Goal: Task Accomplishment & Management: Use online tool/utility

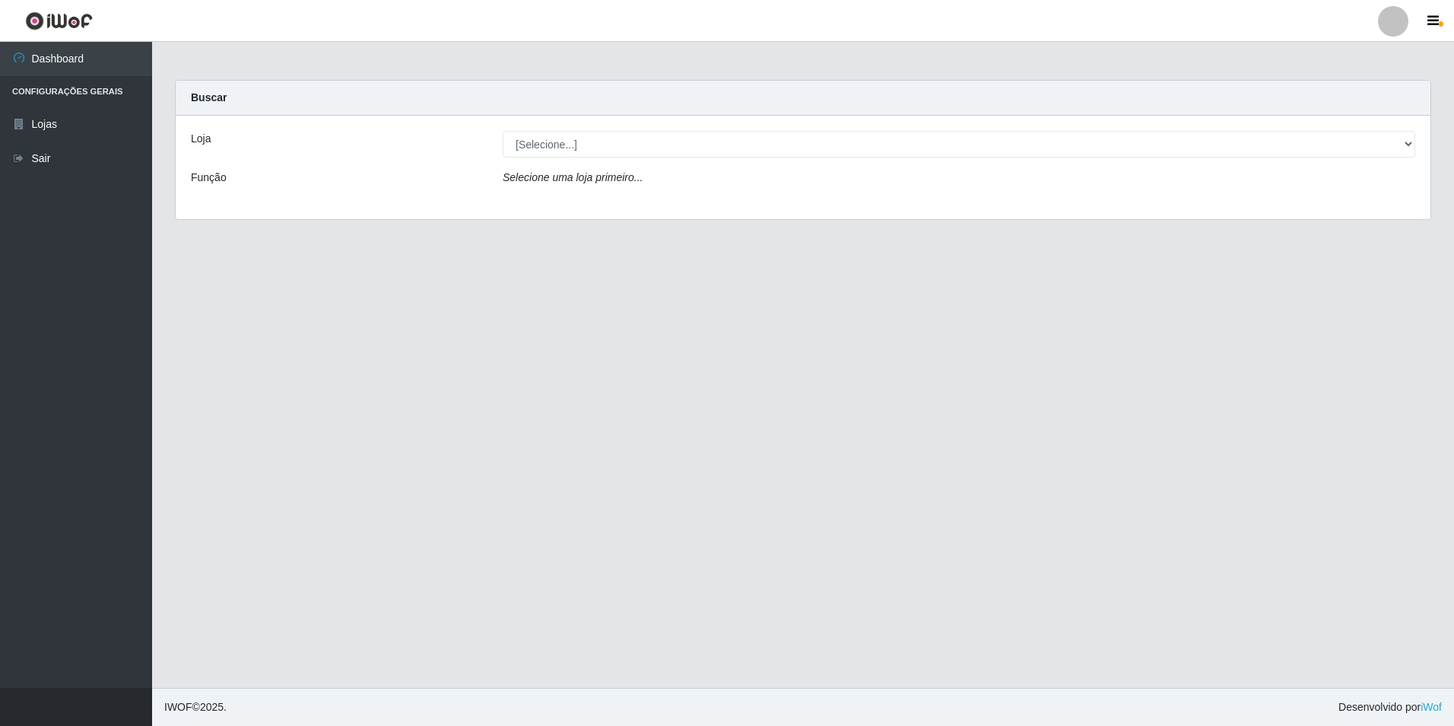
click at [590, 129] on div "Loja [Selecione...] Extrabom - Loja 57 Anchieta Função Selecione uma loja prime…" at bounding box center [803, 167] width 1255 height 103
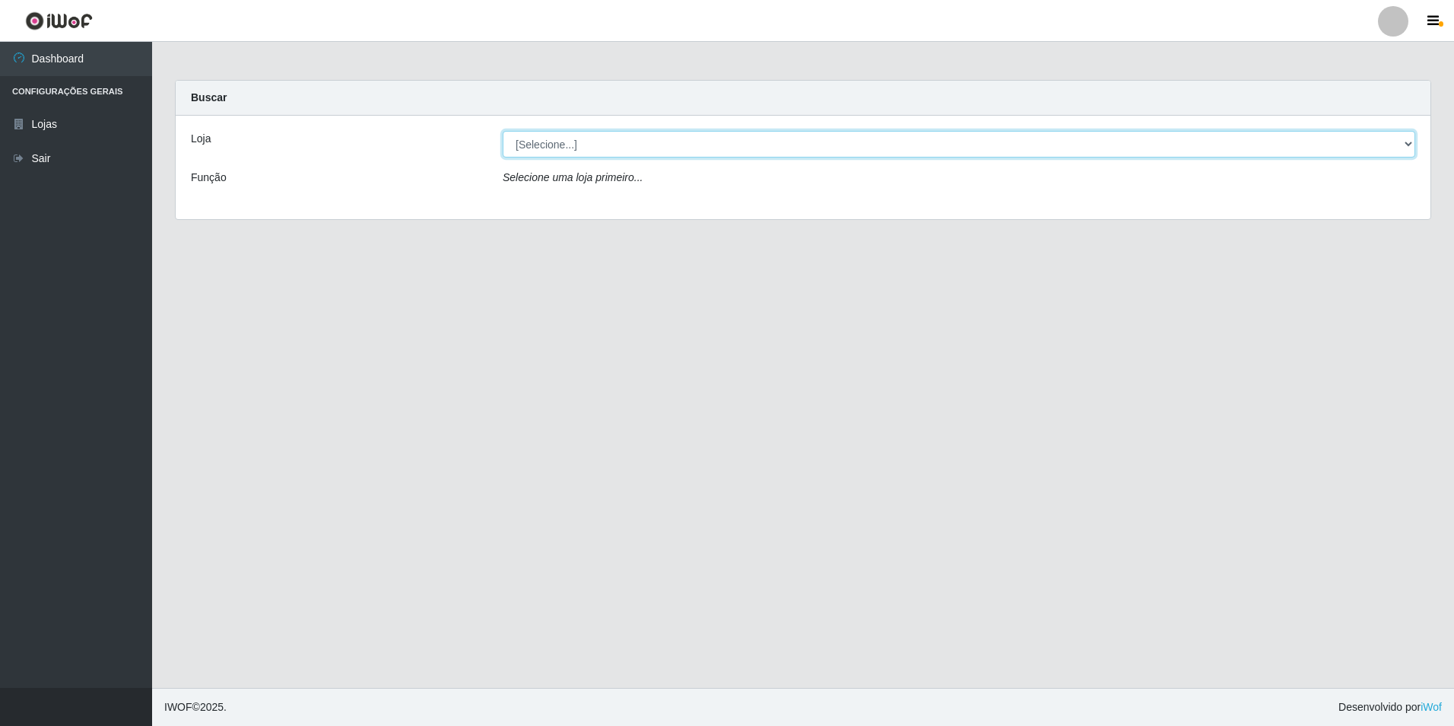
click at [596, 148] on select "[Selecione...] Extrabom - Loja 57 Anchieta" at bounding box center [959, 144] width 913 height 27
select select "470"
click at [503, 131] on select "[Selecione...] Extrabom - Loja 57 Anchieta" at bounding box center [959, 144] width 913 height 27
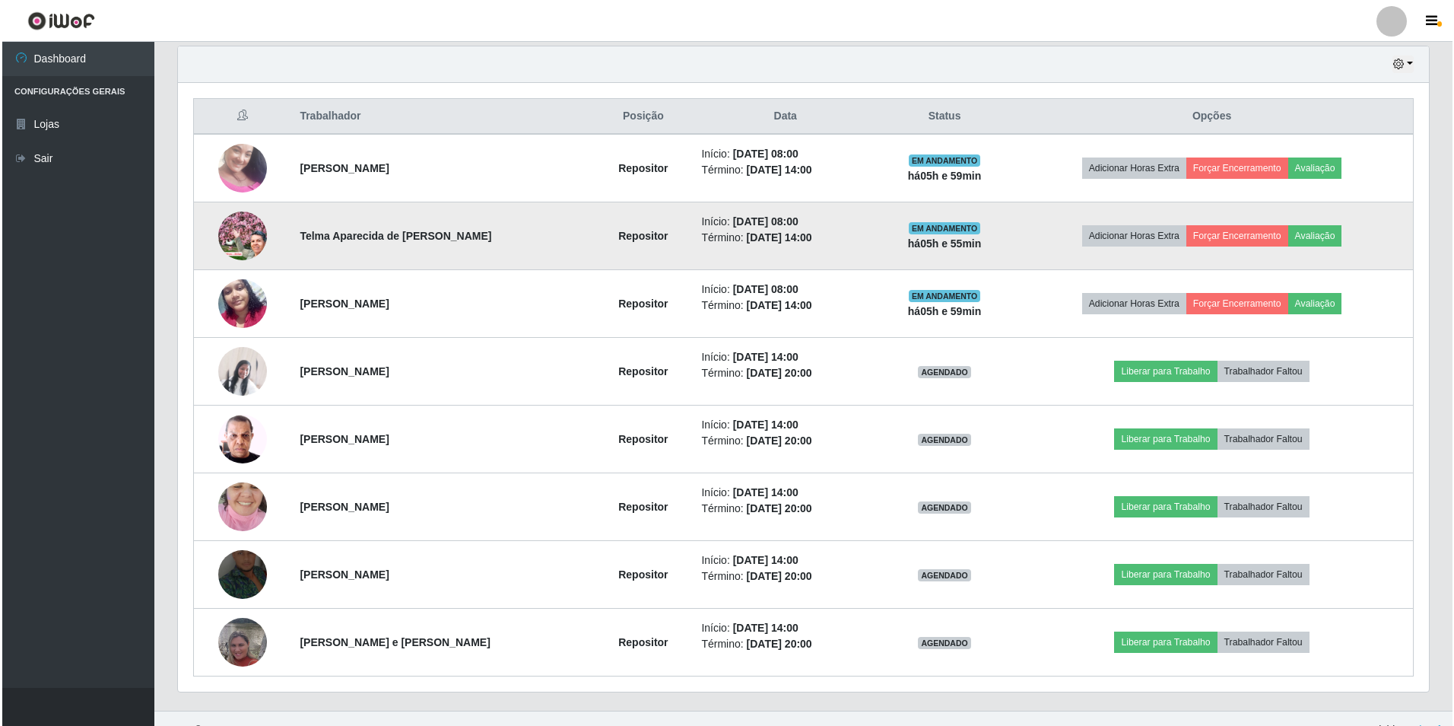
scroll to position [555, 0]
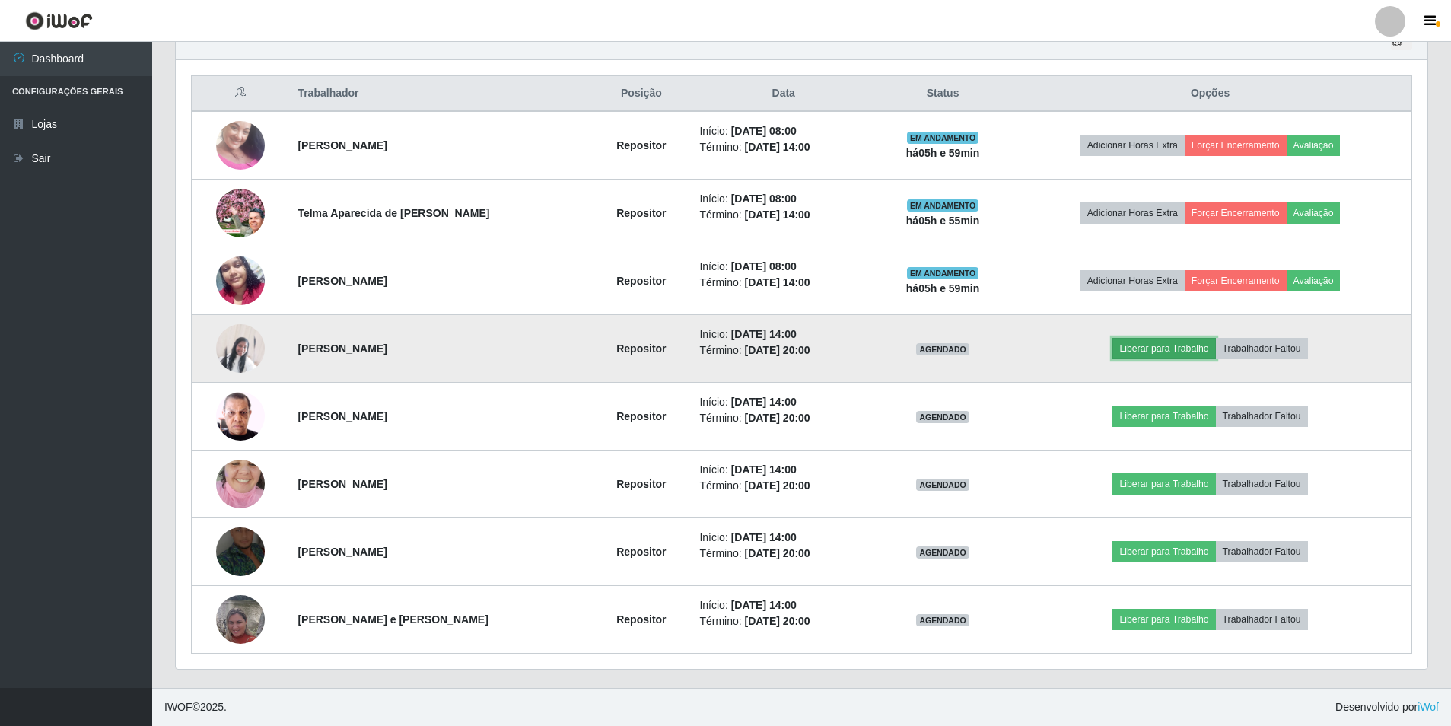
click at [1171, 357] on button "Liberar para Trabalho" at bounding box center [1163, 348] width 103 height 21
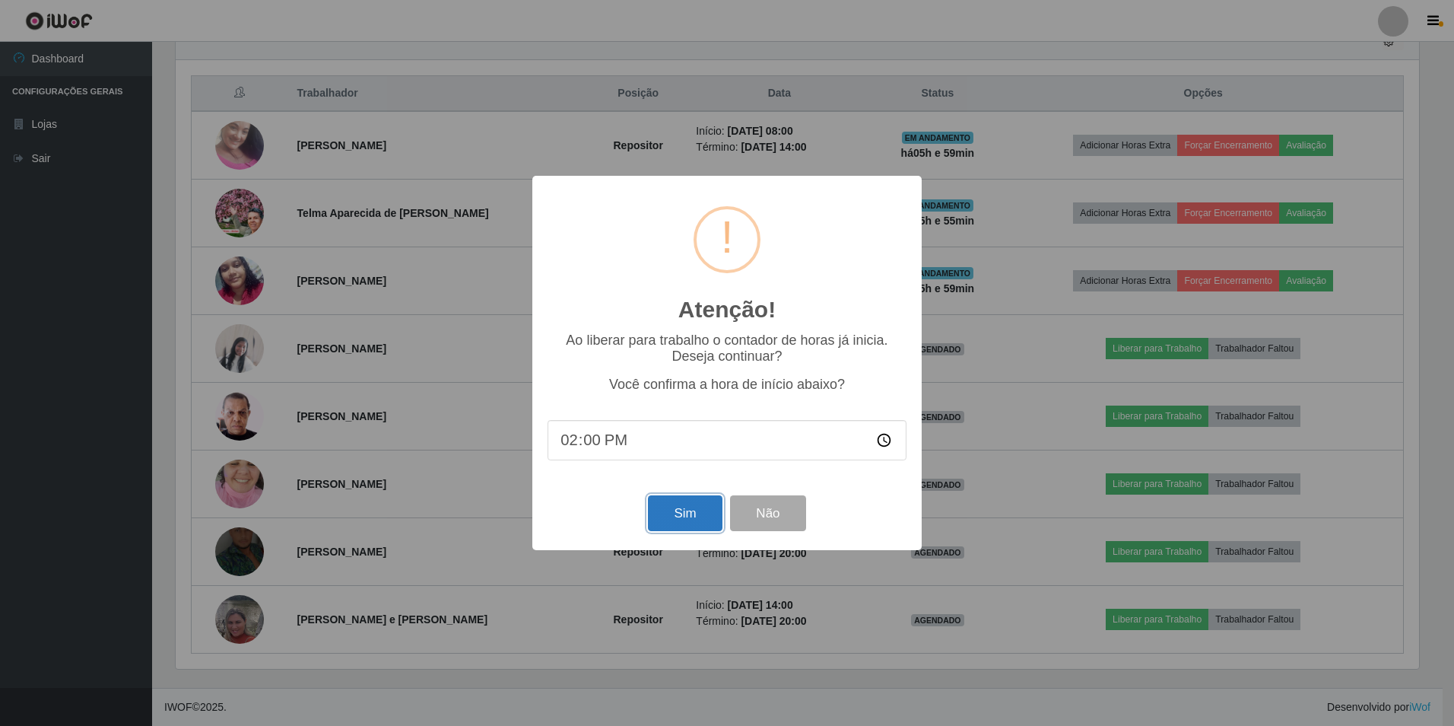
click at [677, 508] on button "Sim" at bounding box center [685, 513] width 74 height 36
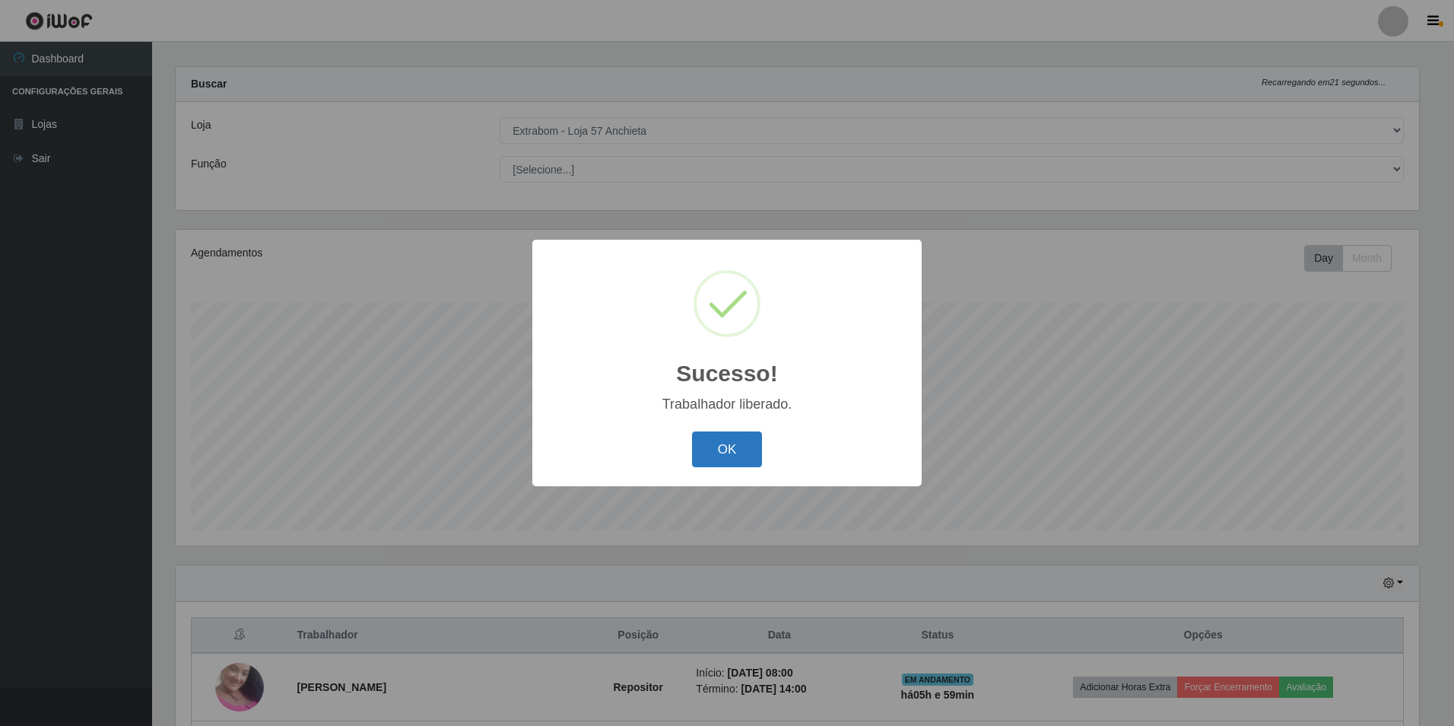
click at [758, 465] on button "OK" at bounding box center [727, 449] width 71 height 36
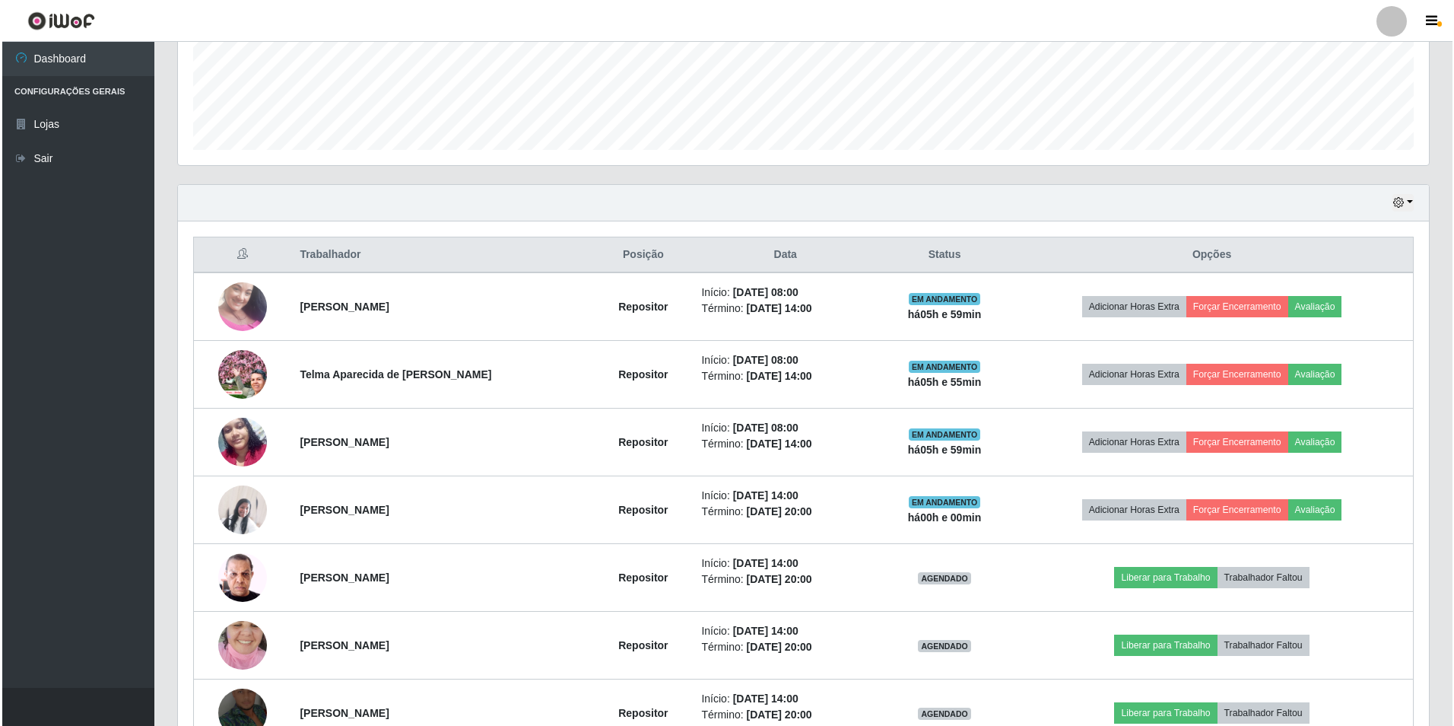
scroll to position [555, 0]
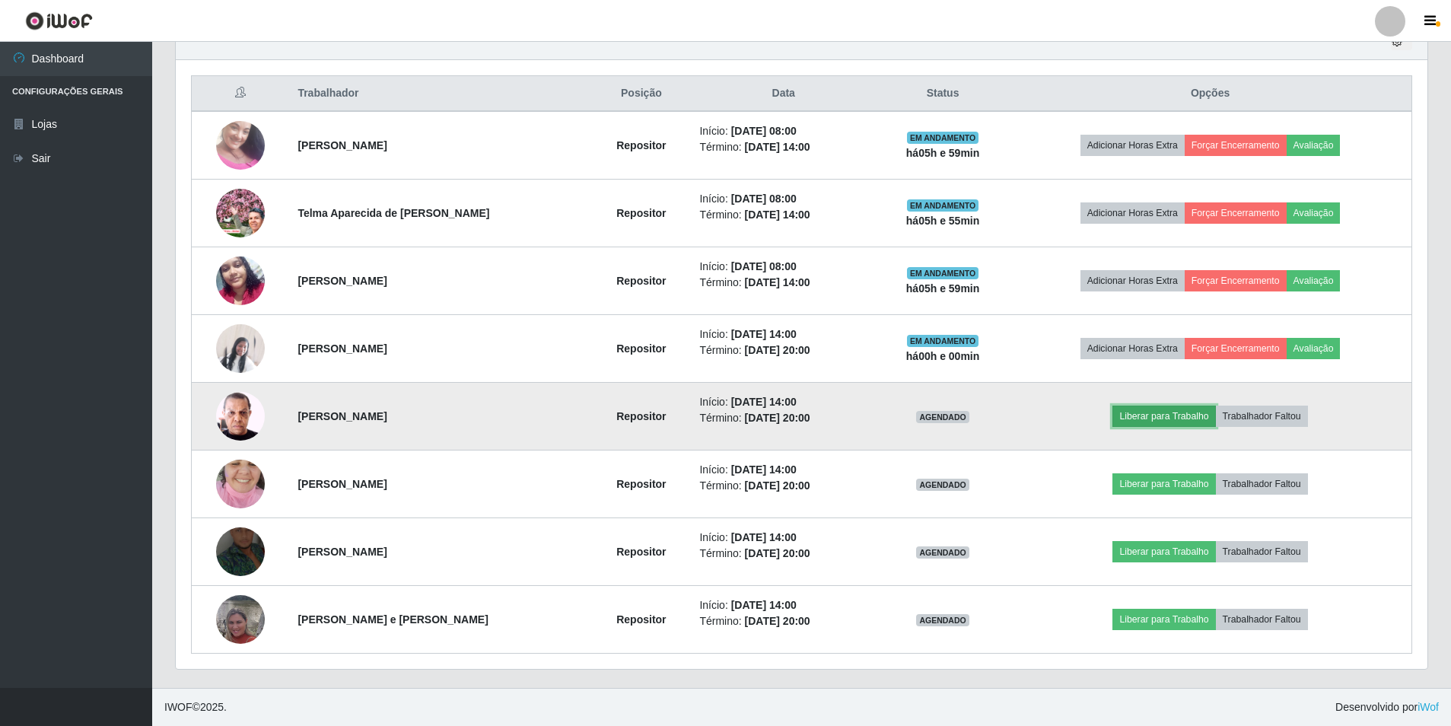
click at [1186, 423] on button "Liberar para Trabalho" at bounding box center [1163, 415] width 103 height 21
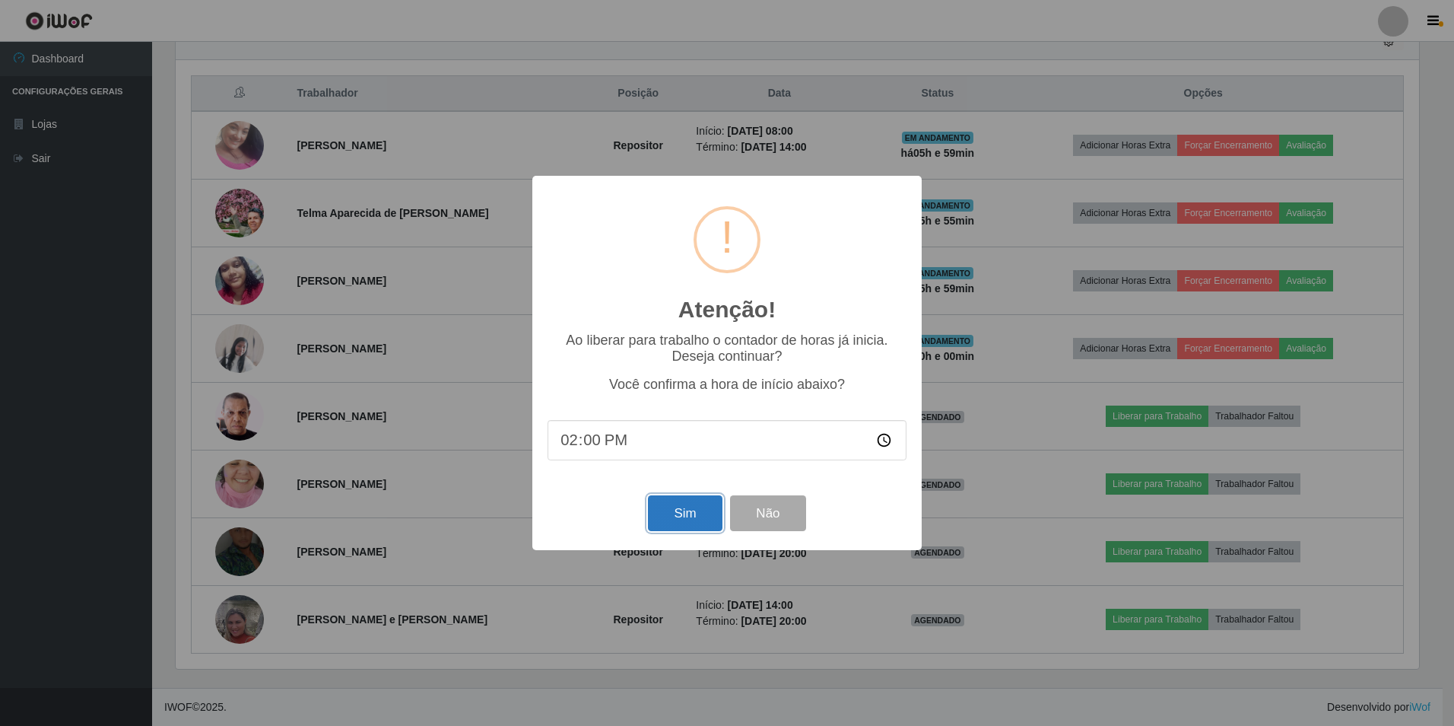
click at [674, 513] on button "Sim" at bounding box center [685, 513] width 74 height 36
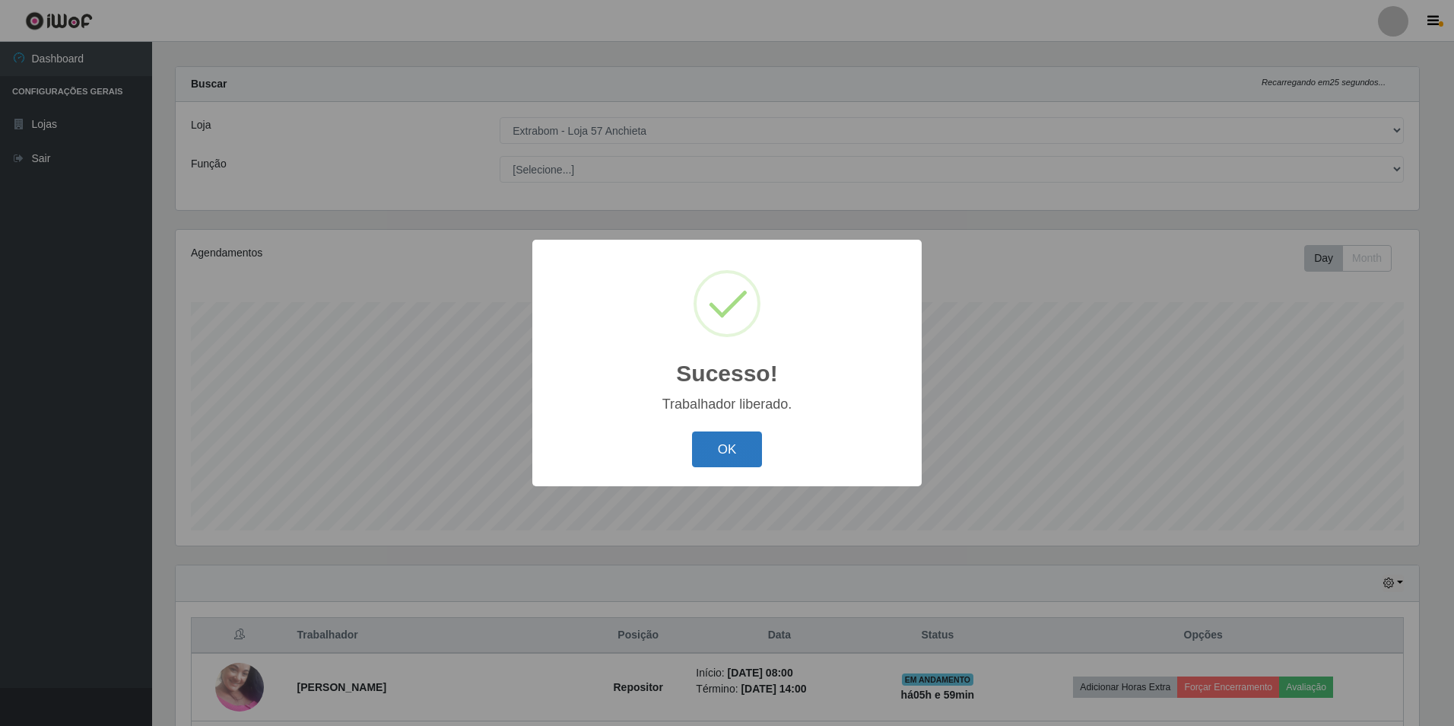
click at [716, 434] on button "OK" at bounding box center [727, 449] width 71 height 36
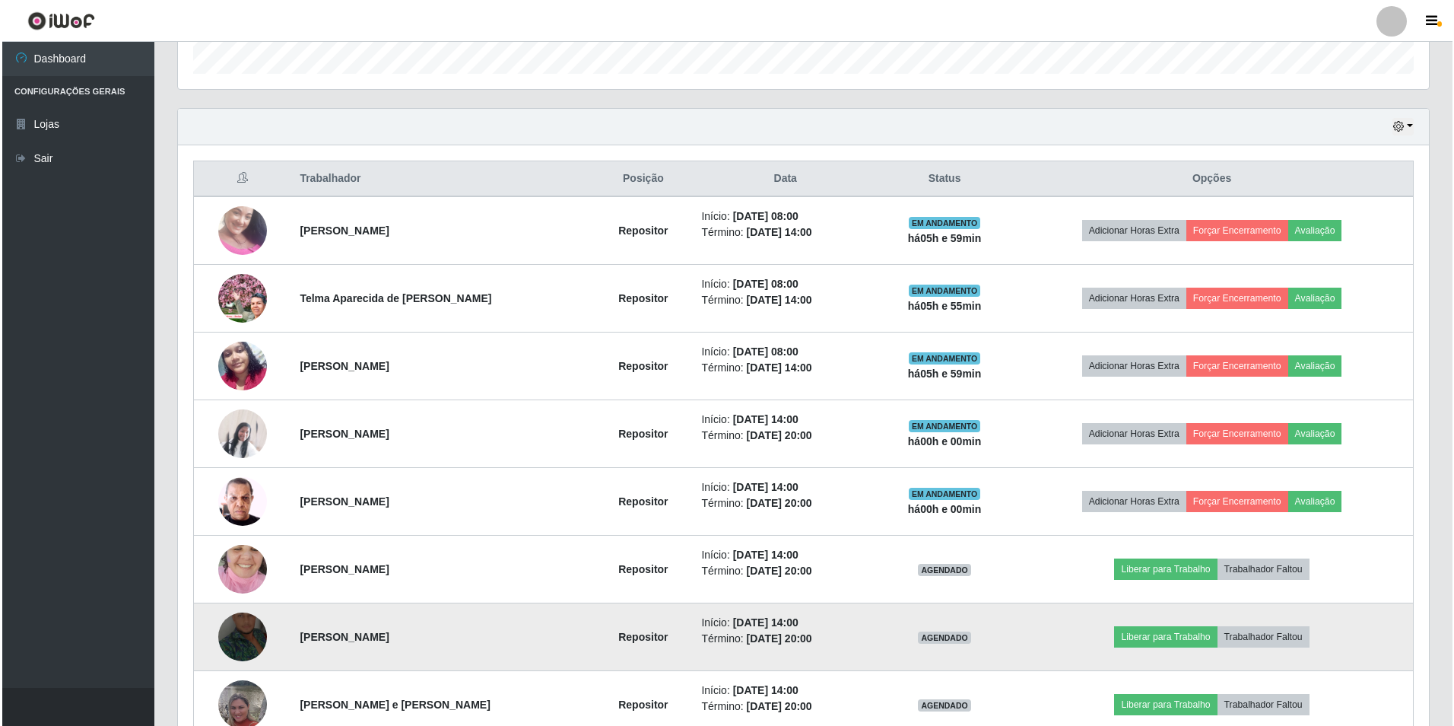
scroll to position [555, 0]
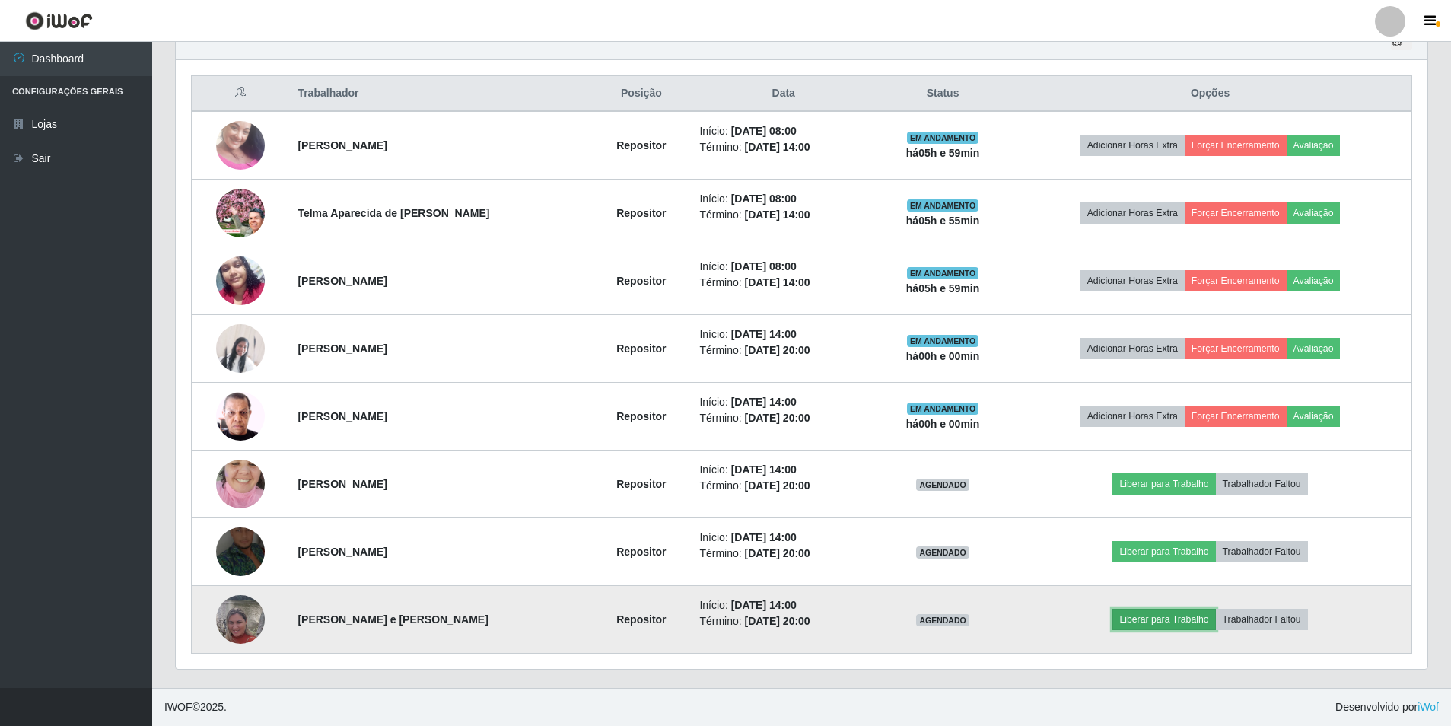
click at [1161, 615] on button "Liberar para Trabalho" at bounding box center [1163, 619] width 103 height 21
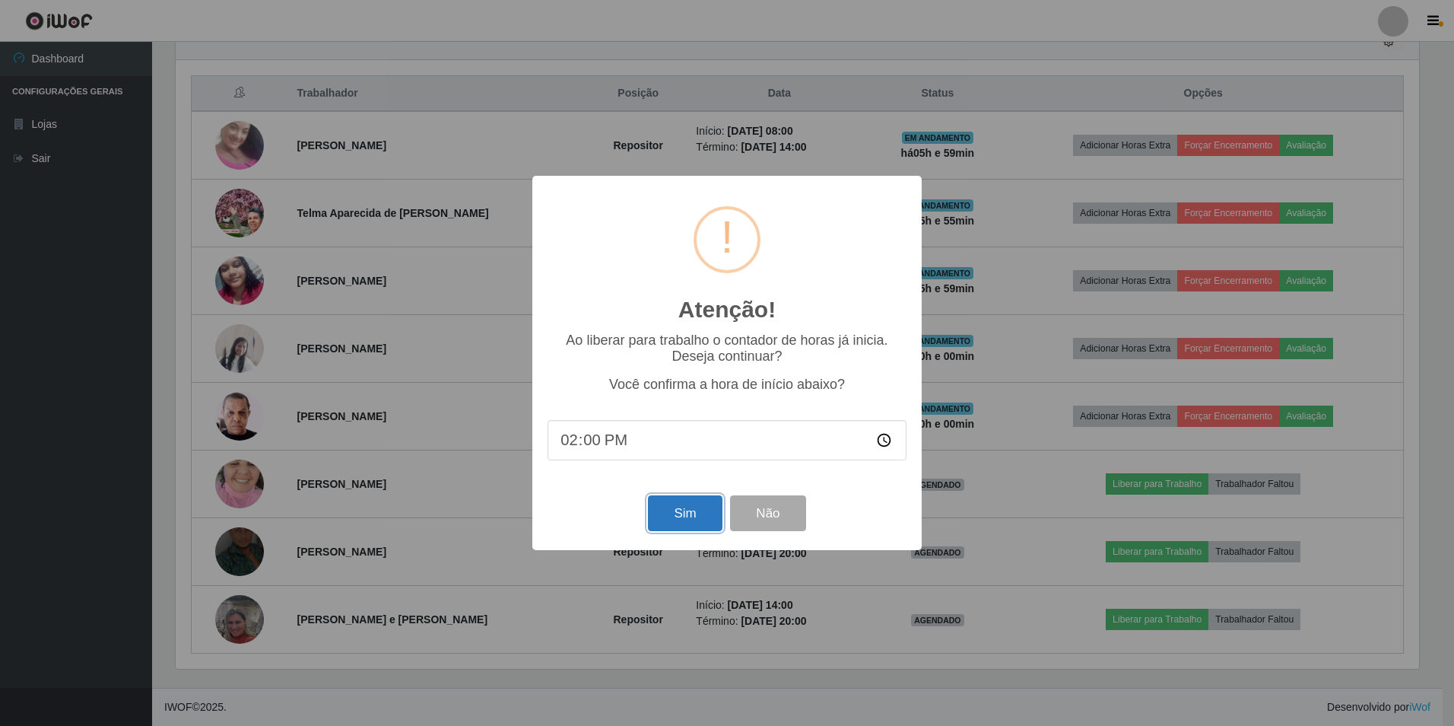
click at [714, 531] on button "Sim" at bounding box center [685, 513] width 74 height 36
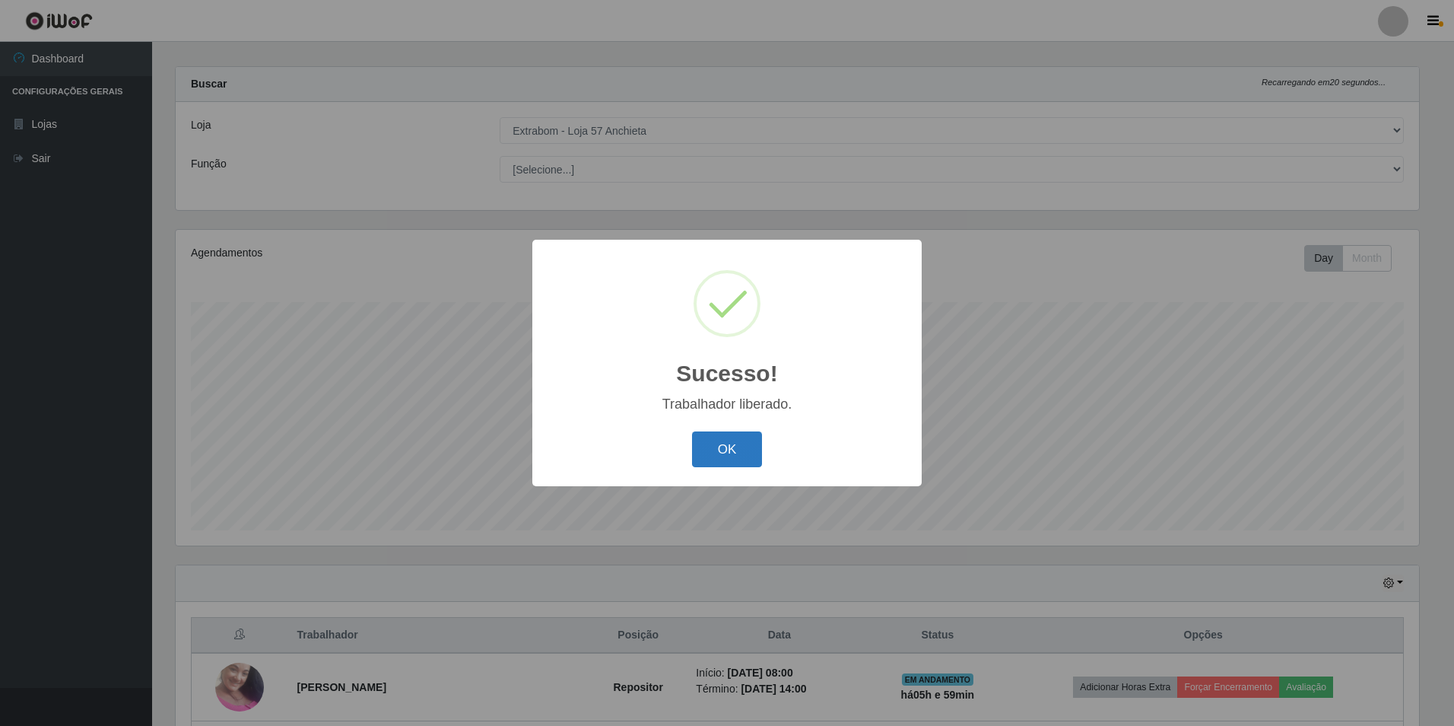
click at [713, 448] on button "OK" at bounding box center [727, 449] width 71 height 36
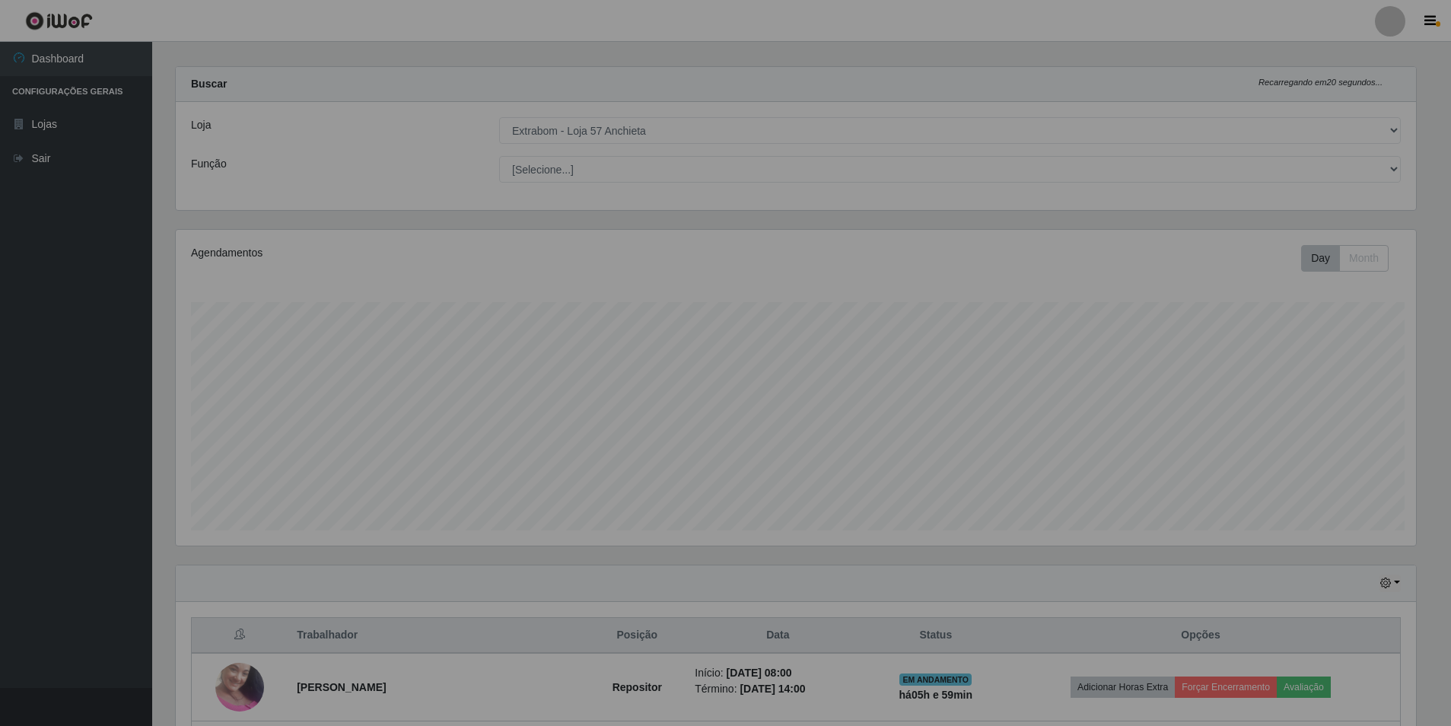
scroll to position [0, 0]
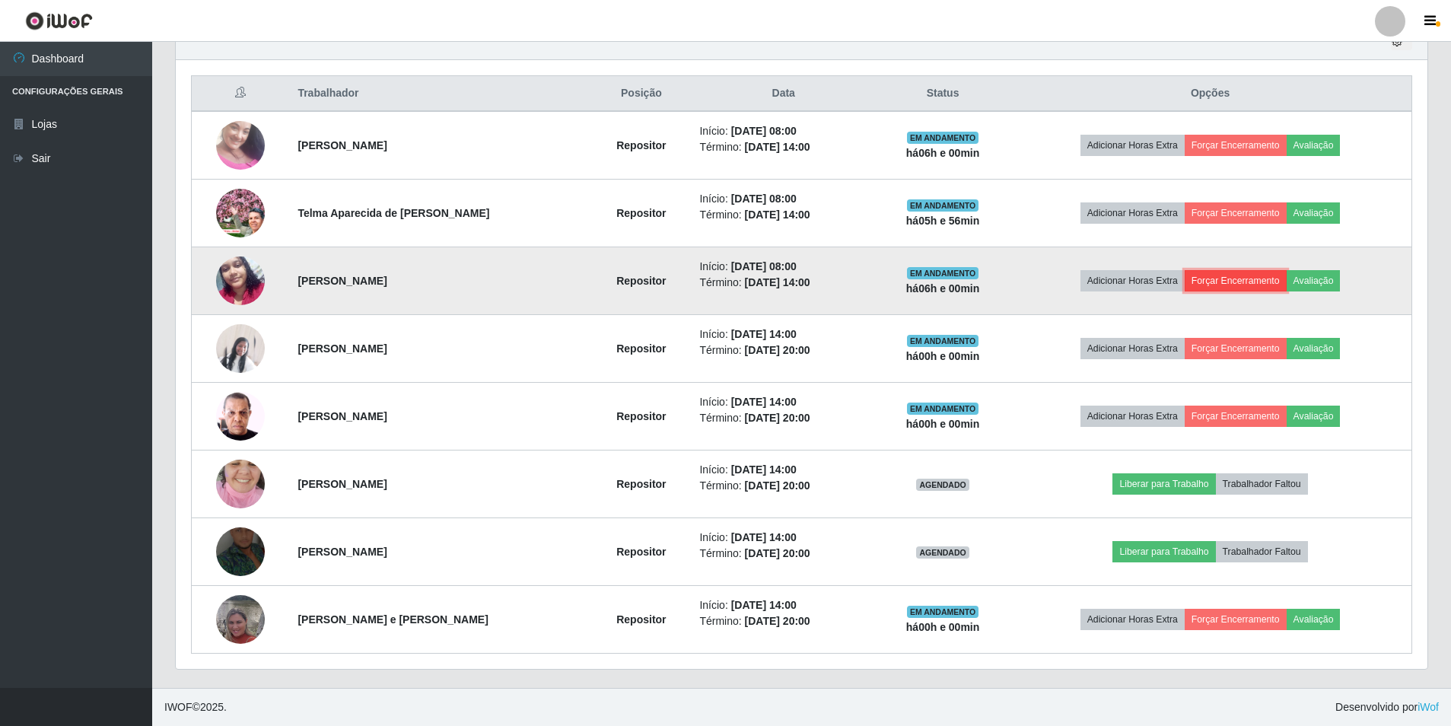
click at [1236, 274] on button "Forçar Encerramento" at bounding box center [1235, 280] width 102 height 21
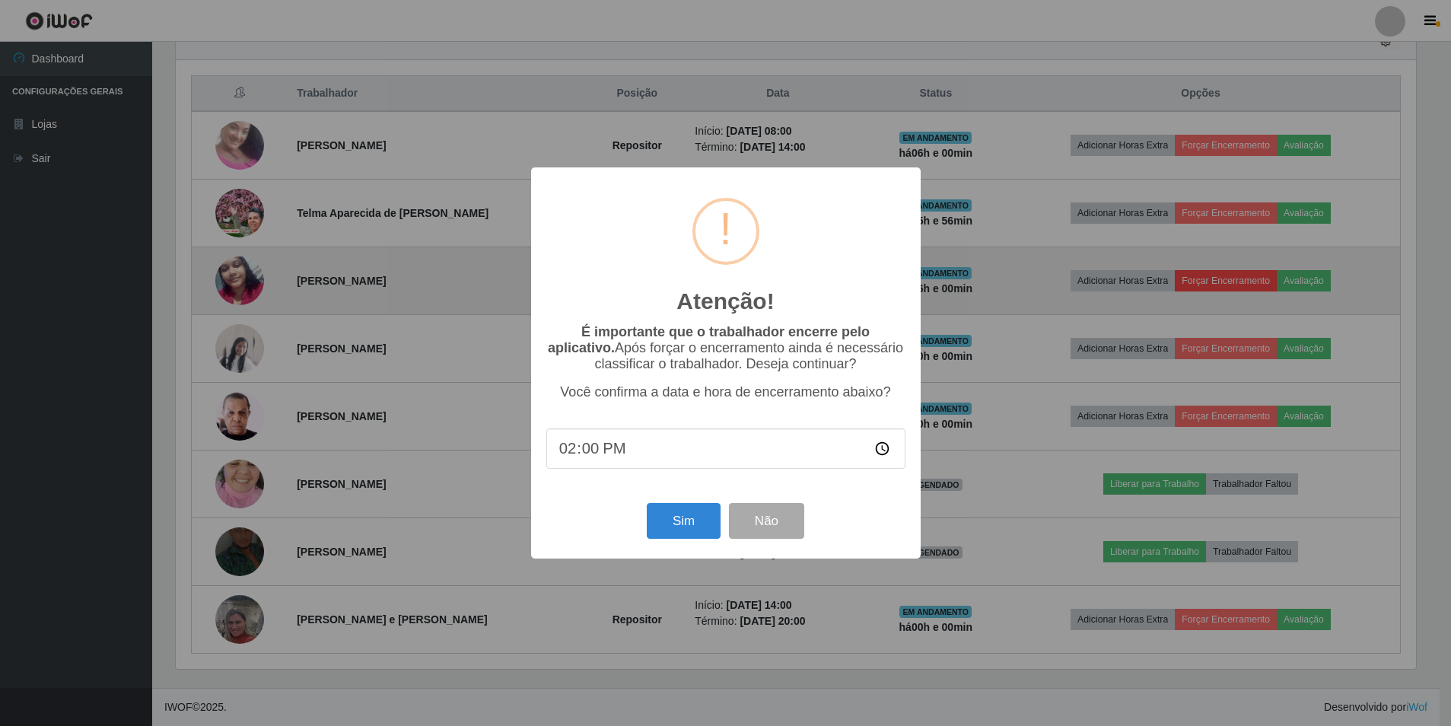
scroll to position [316, 1244]
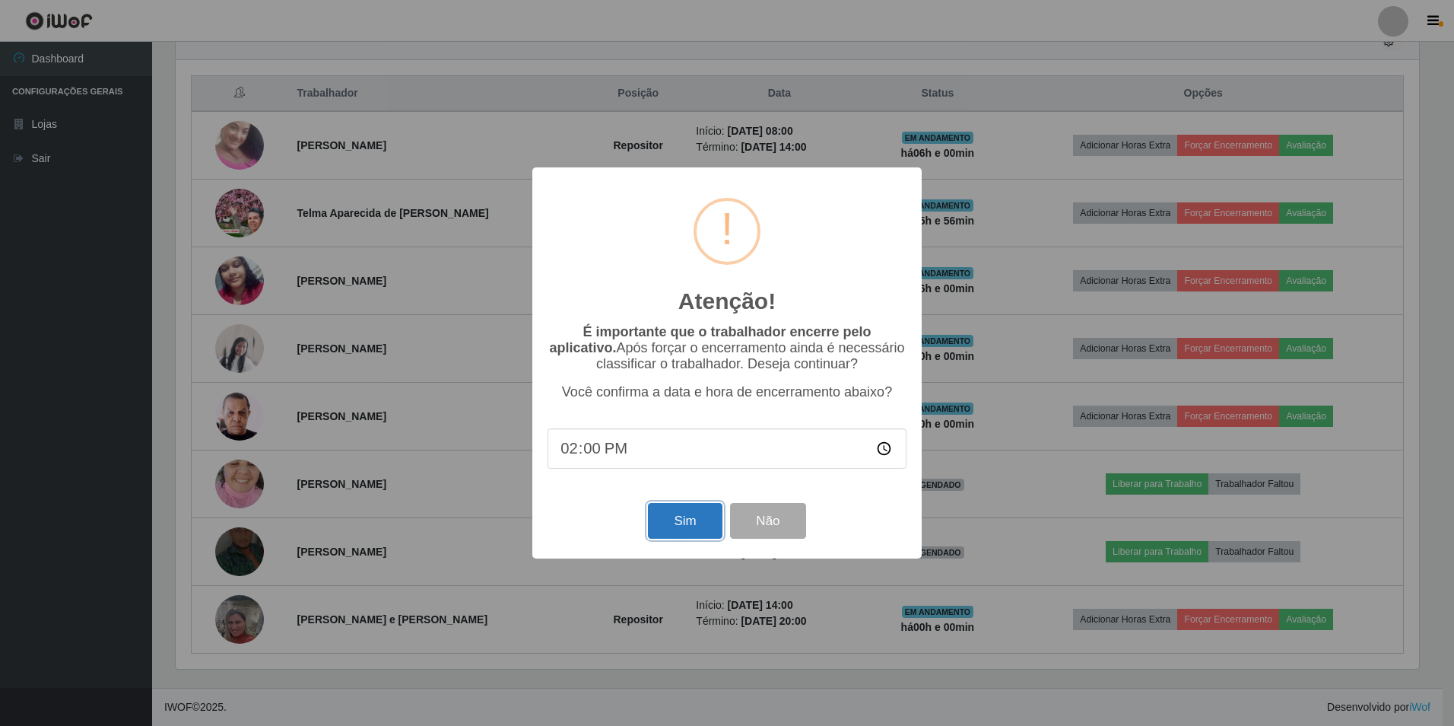
click at [682, 530] on button "Sim" at bounding box center [685, 521] width 74 height 36
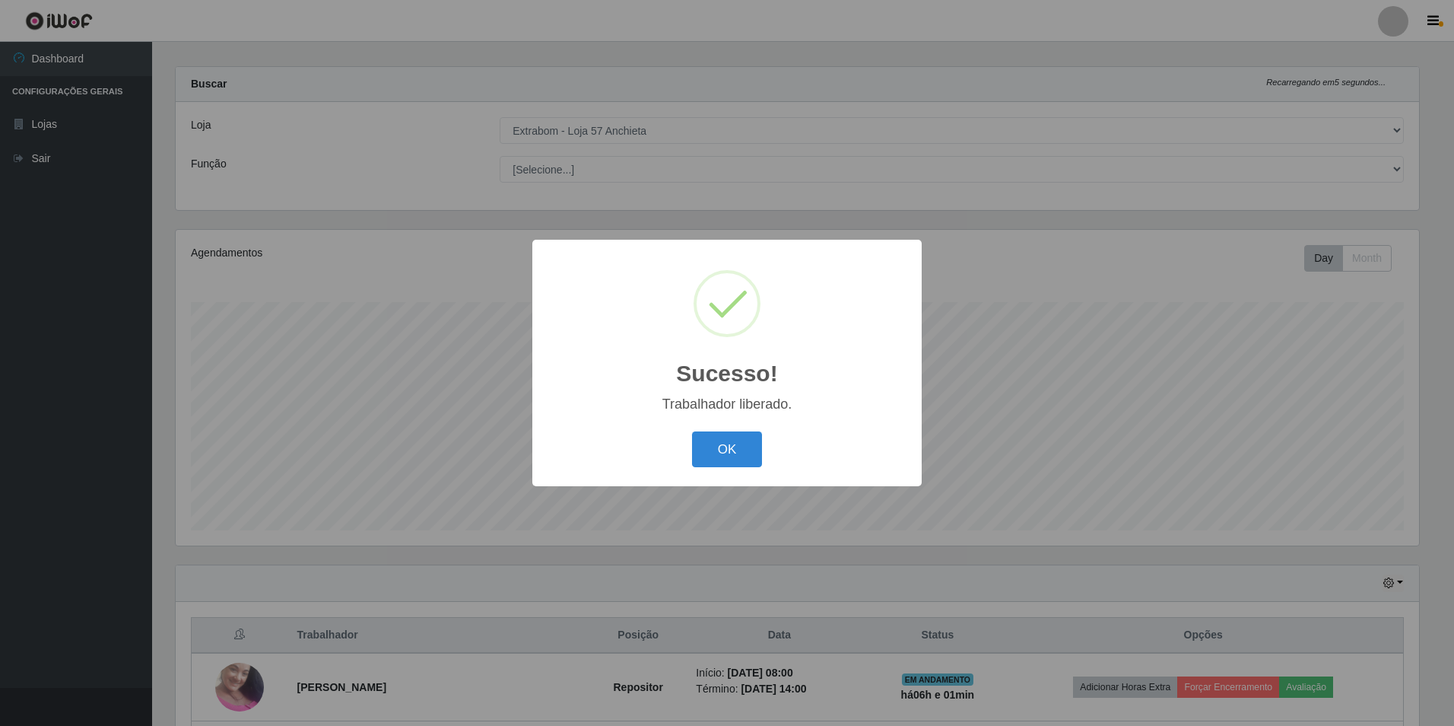
click at [712, 426] on div "Sucesso! × Trabalhador liberado. OK Cancel" at bounding box center [726, 363] width 389 height 246
click at [721, 456] on button "OK" at bounding box center [727, 449] width 71 height 36
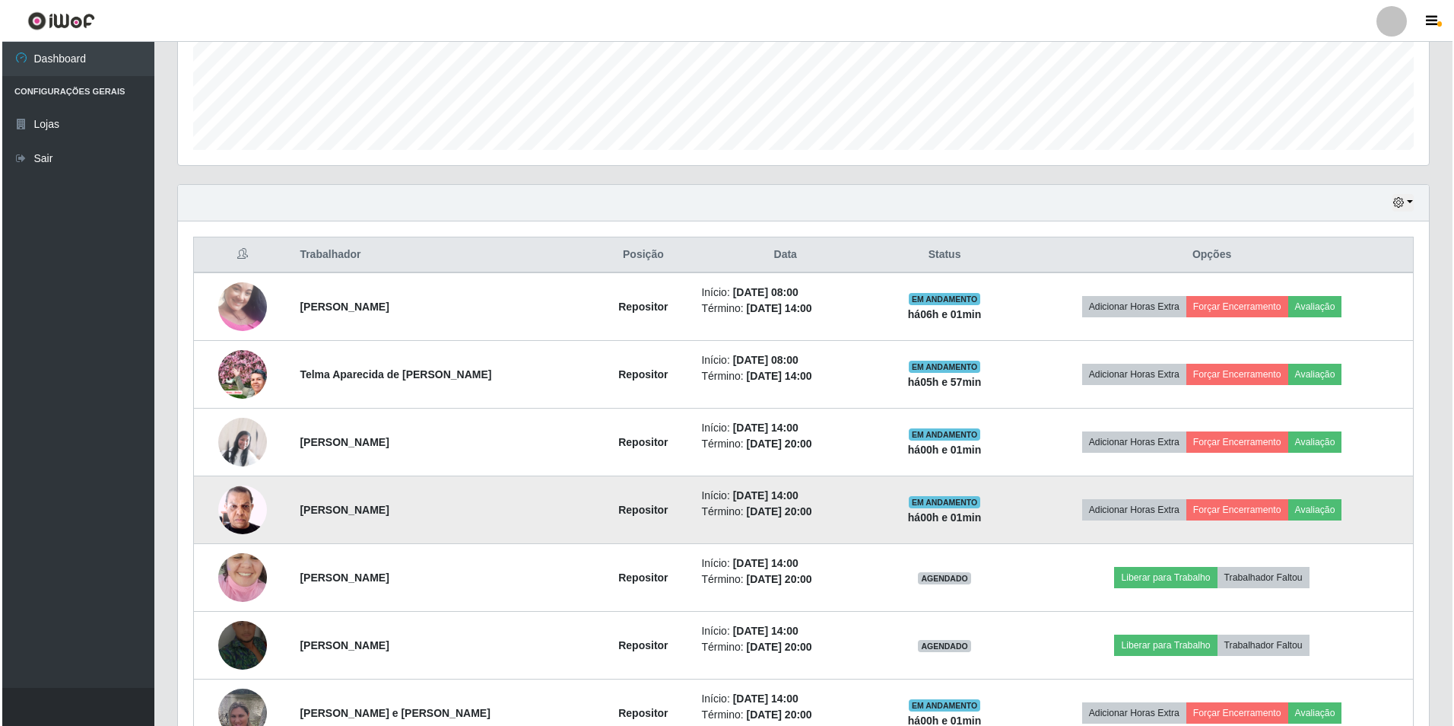
scroll to position [488, 0]
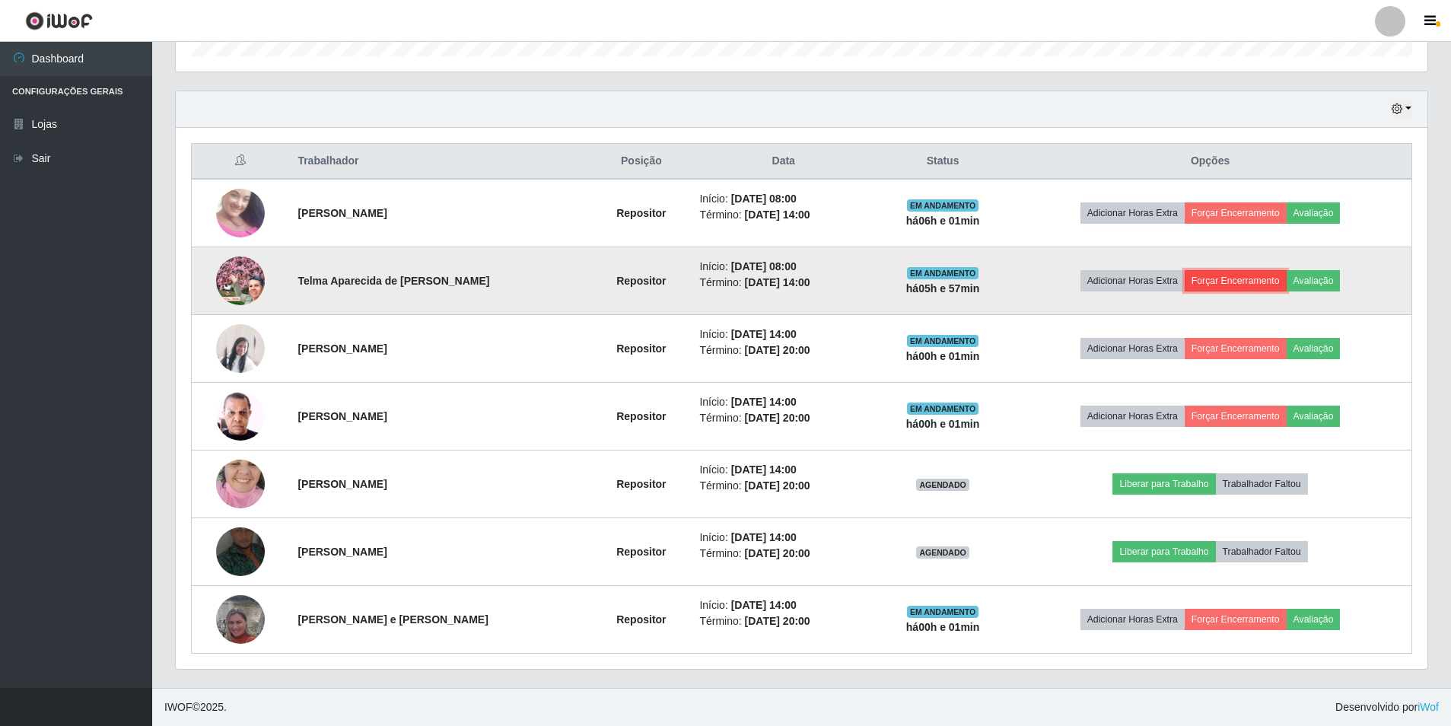
click at [1257, 276] on button "Forçar Encerramento" at bounding box center [1235, 280] width 102 height 21
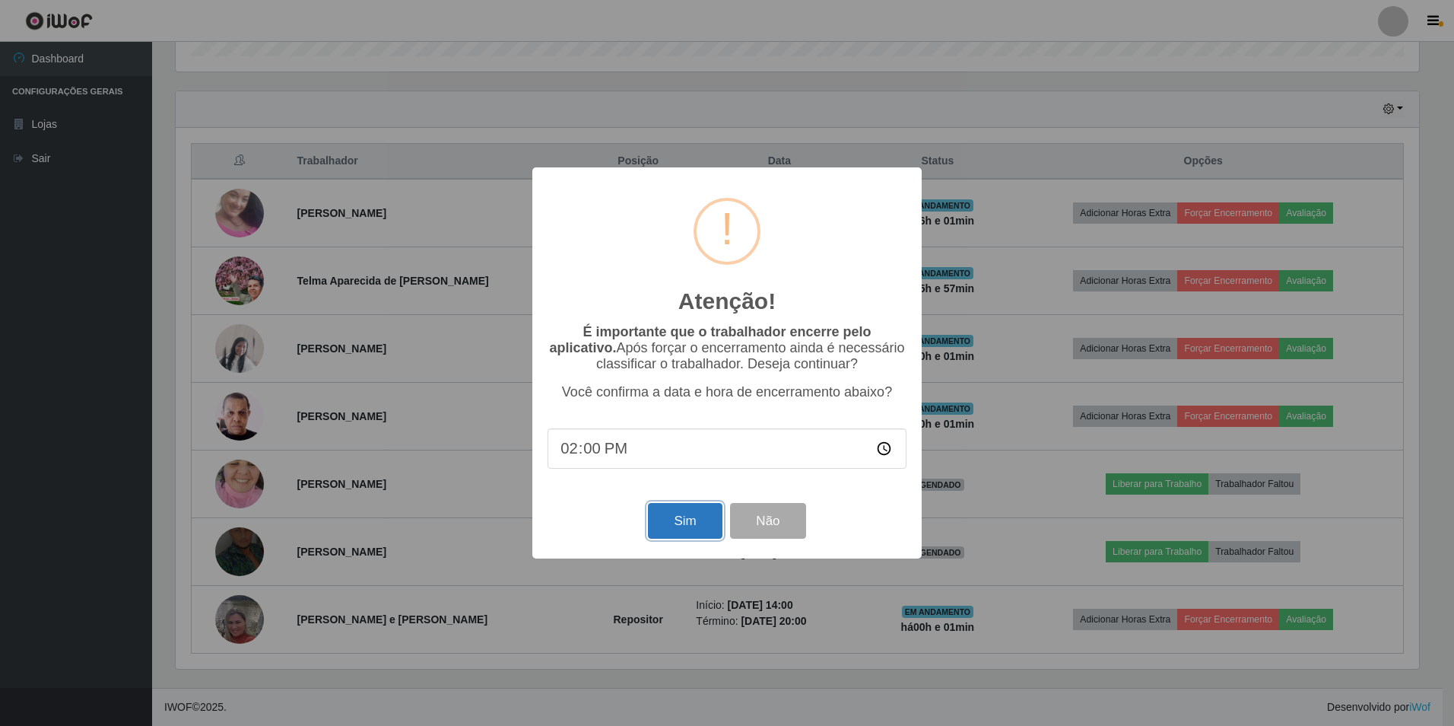
click at [678, 529] on button "Sim" at bounding box center [685, 521] width 74 height 36
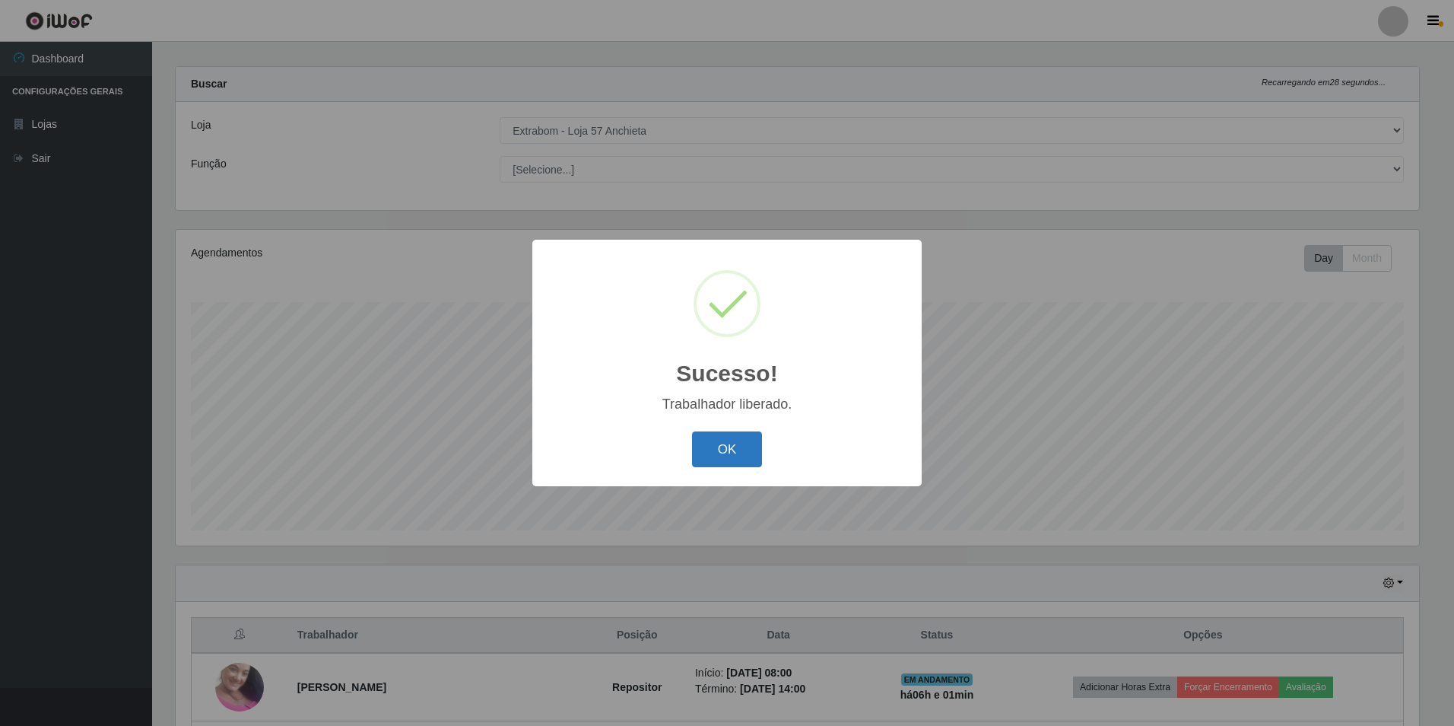
click at [701, 451] on button "OK" at bounding box center [727, 449] width 71 height 36
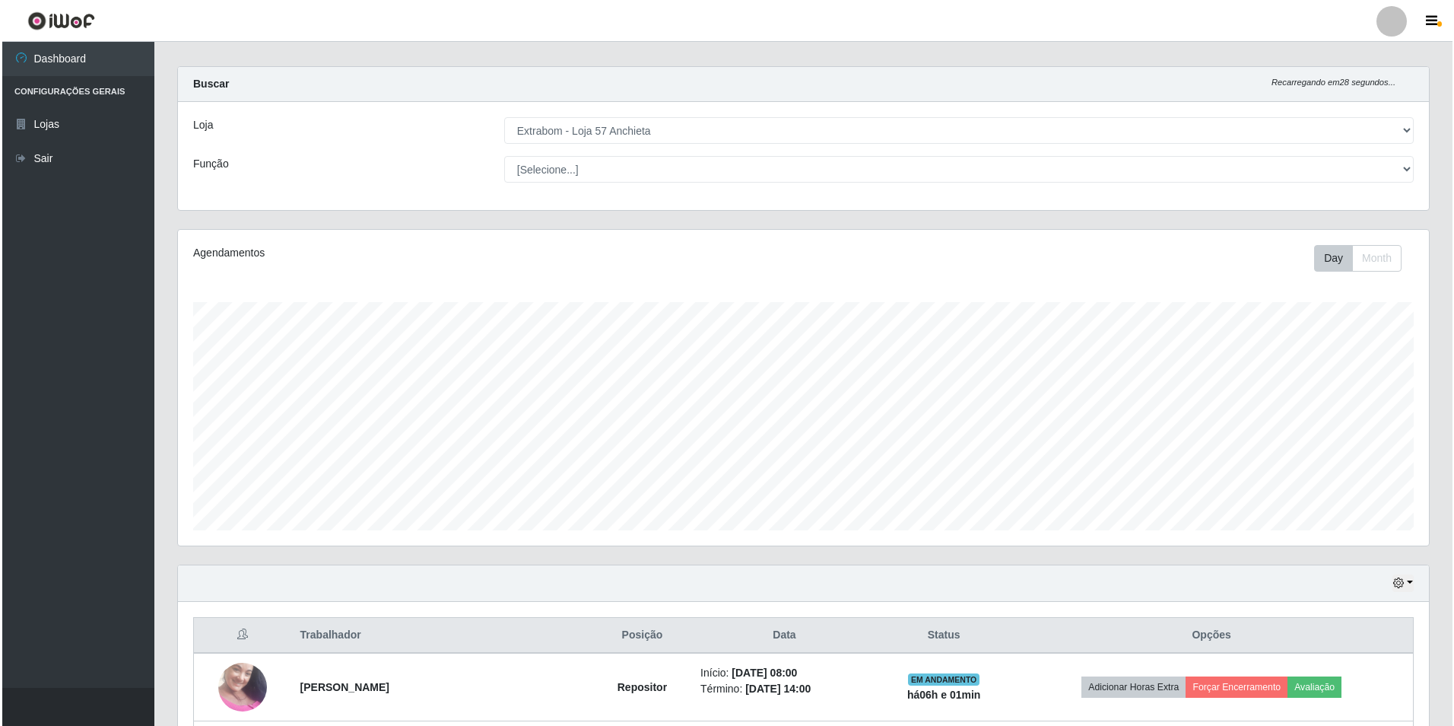
scroll to position [318, 0]
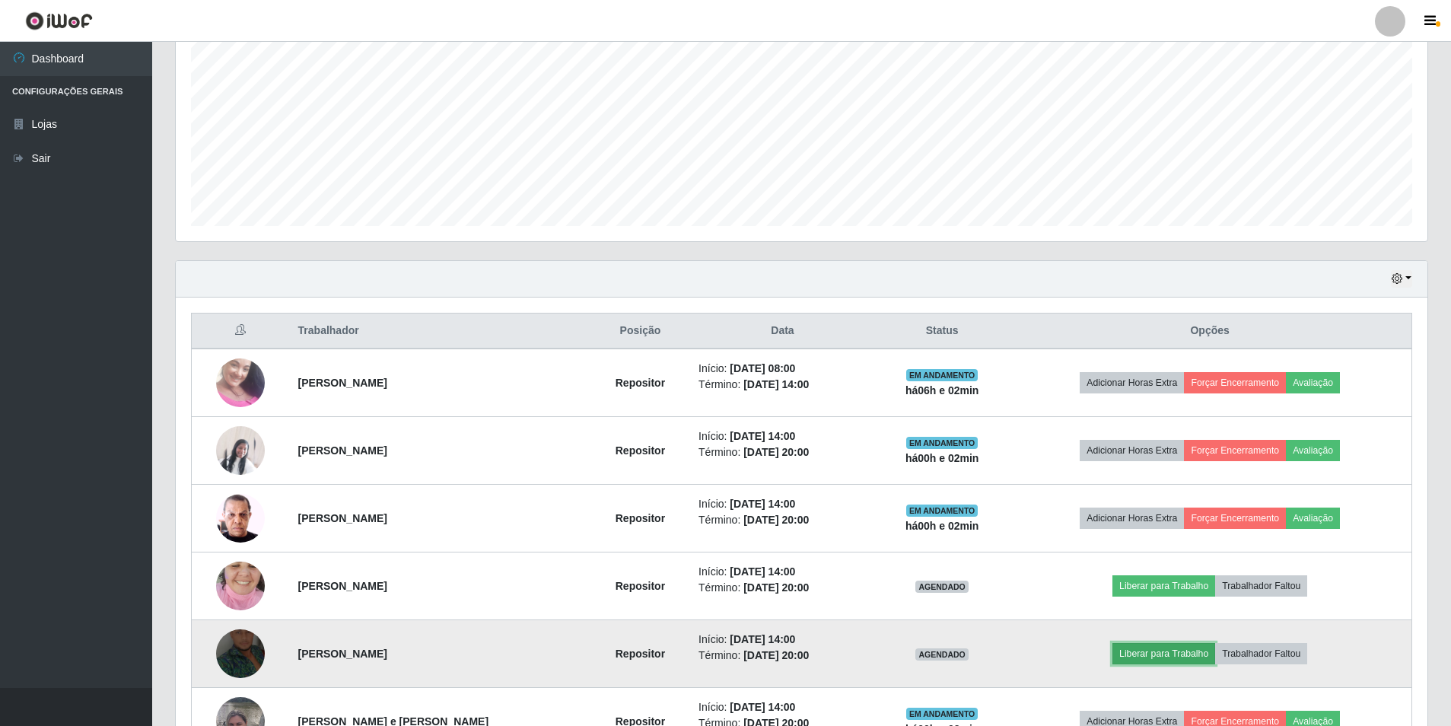
click at [1184, 661] on button "Liberar para Trabalho" at bounding box center [1163, 653] width 103 height 21
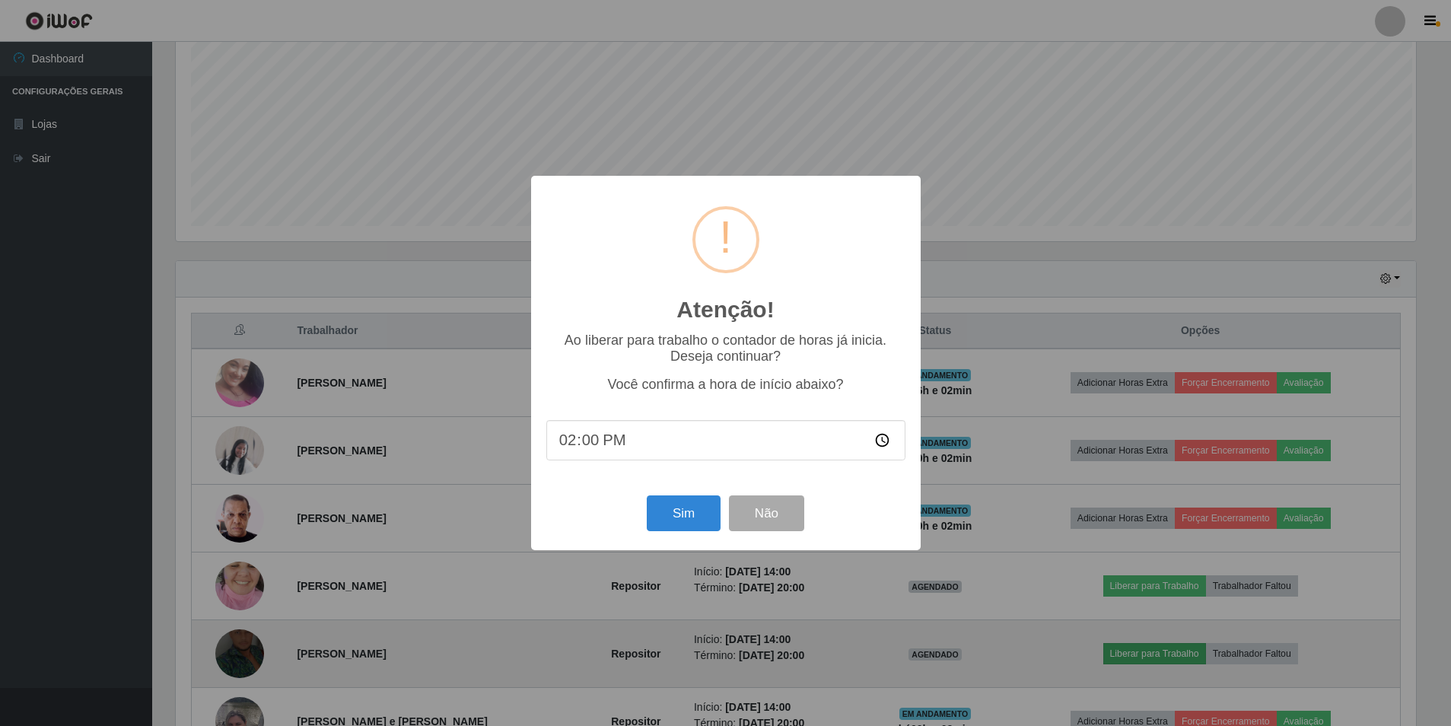
scroll to position [316, 1244]
type input "14:02"
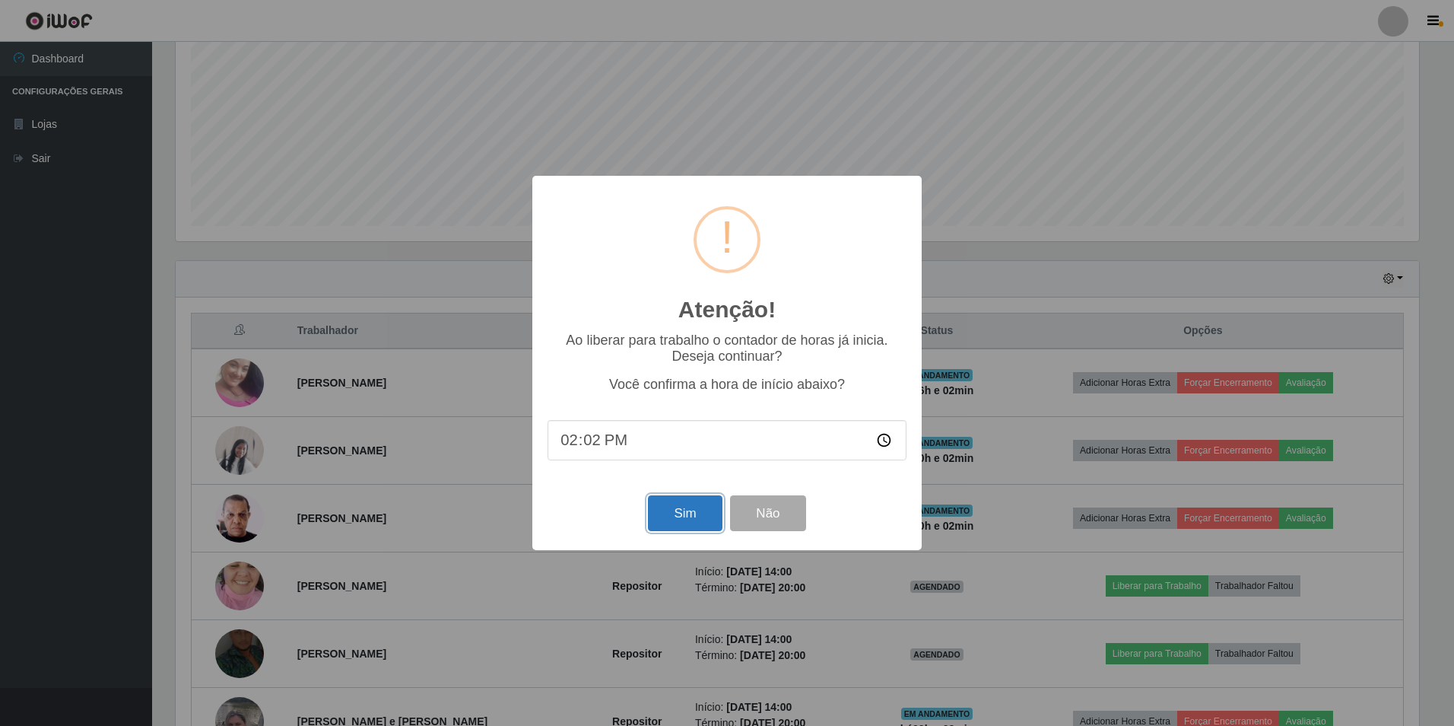
click at [710, 507] on button "Sim" at bounding box center [685, 513] width 74 height 36
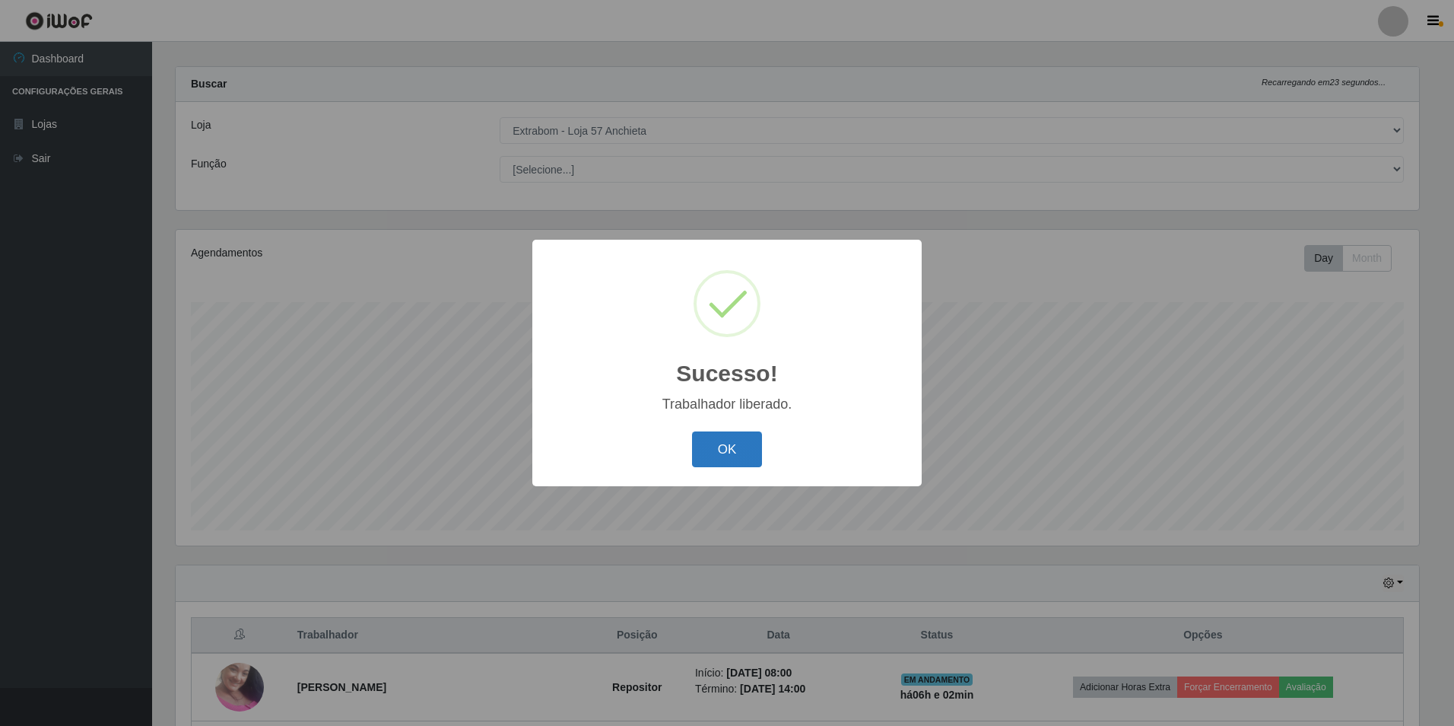
click at [736, 459] on button "OK" at bounding box center [727, 449] width 71 height 36
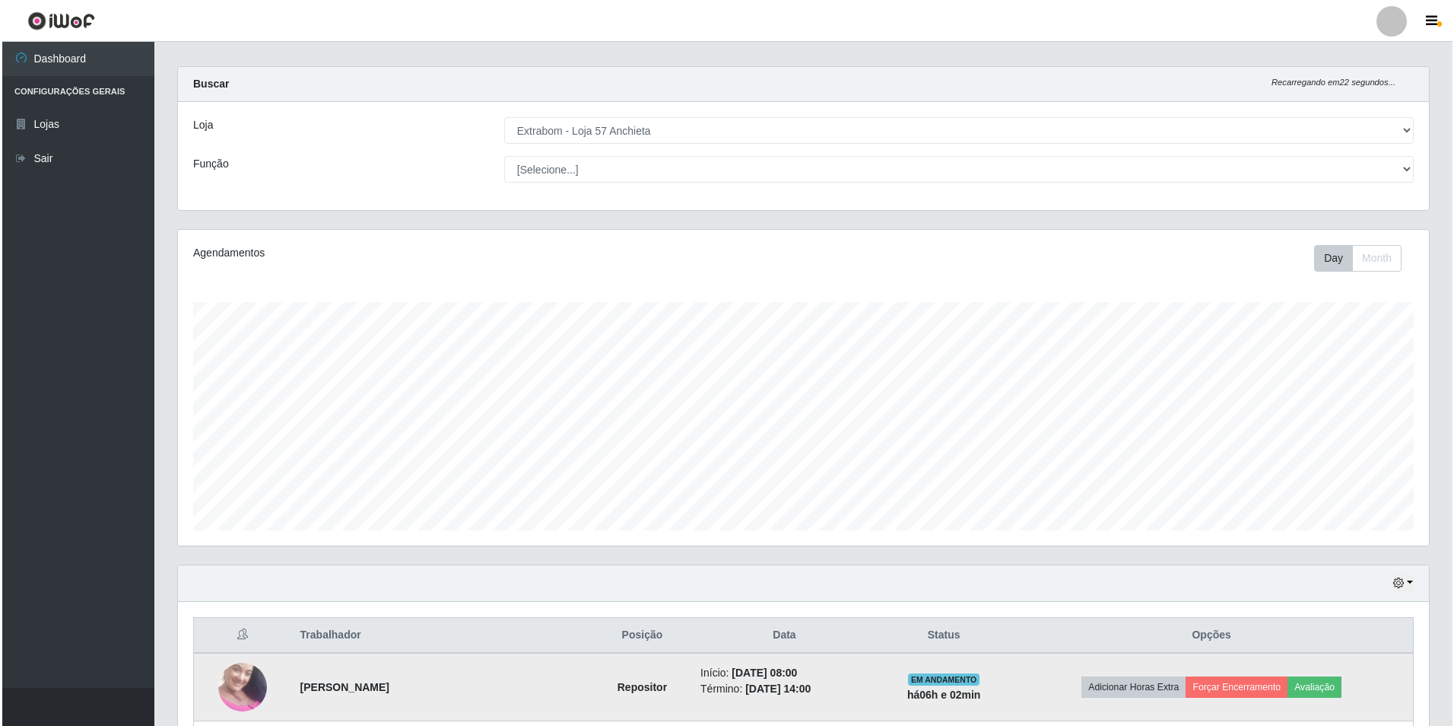
scroll to position [420, 0]
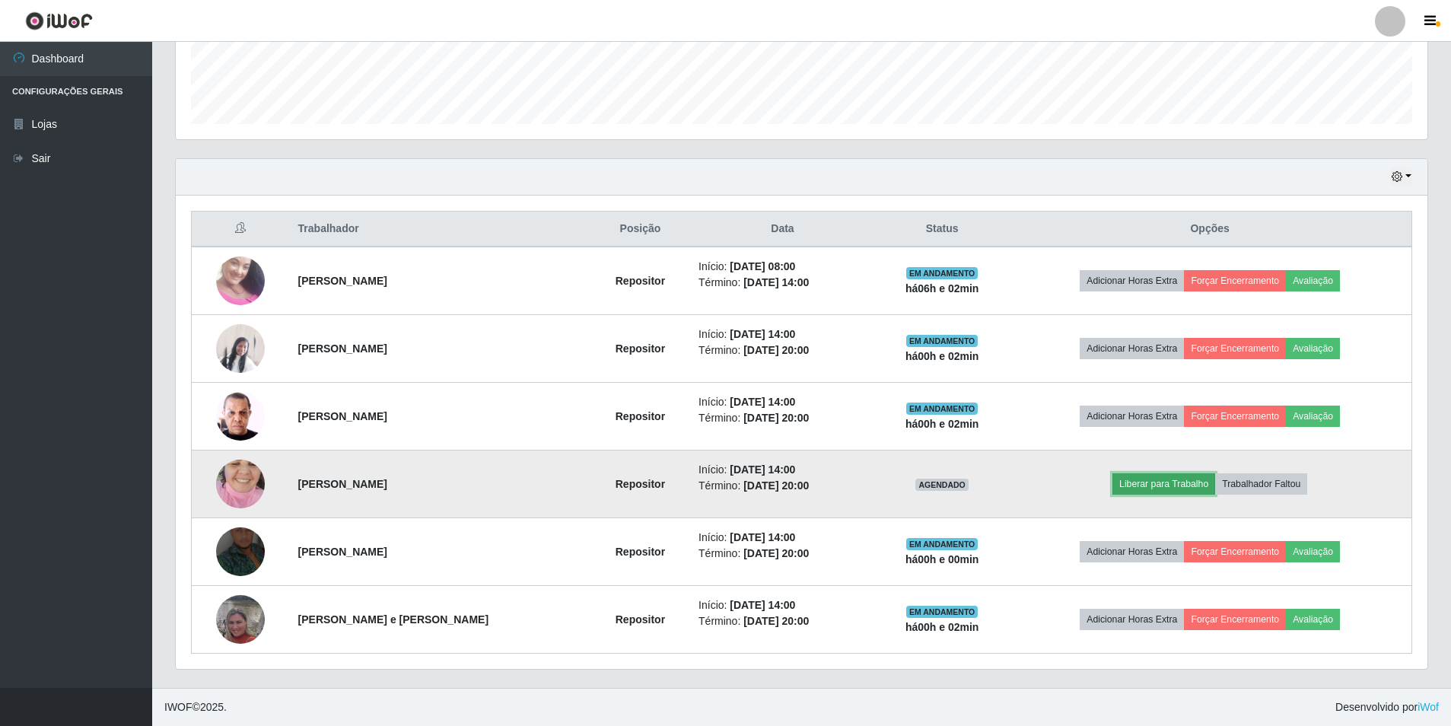
click at [1153, 488] on button "Liberar para Trabalho" at bounding box center [1163, 483] width 103 height 21
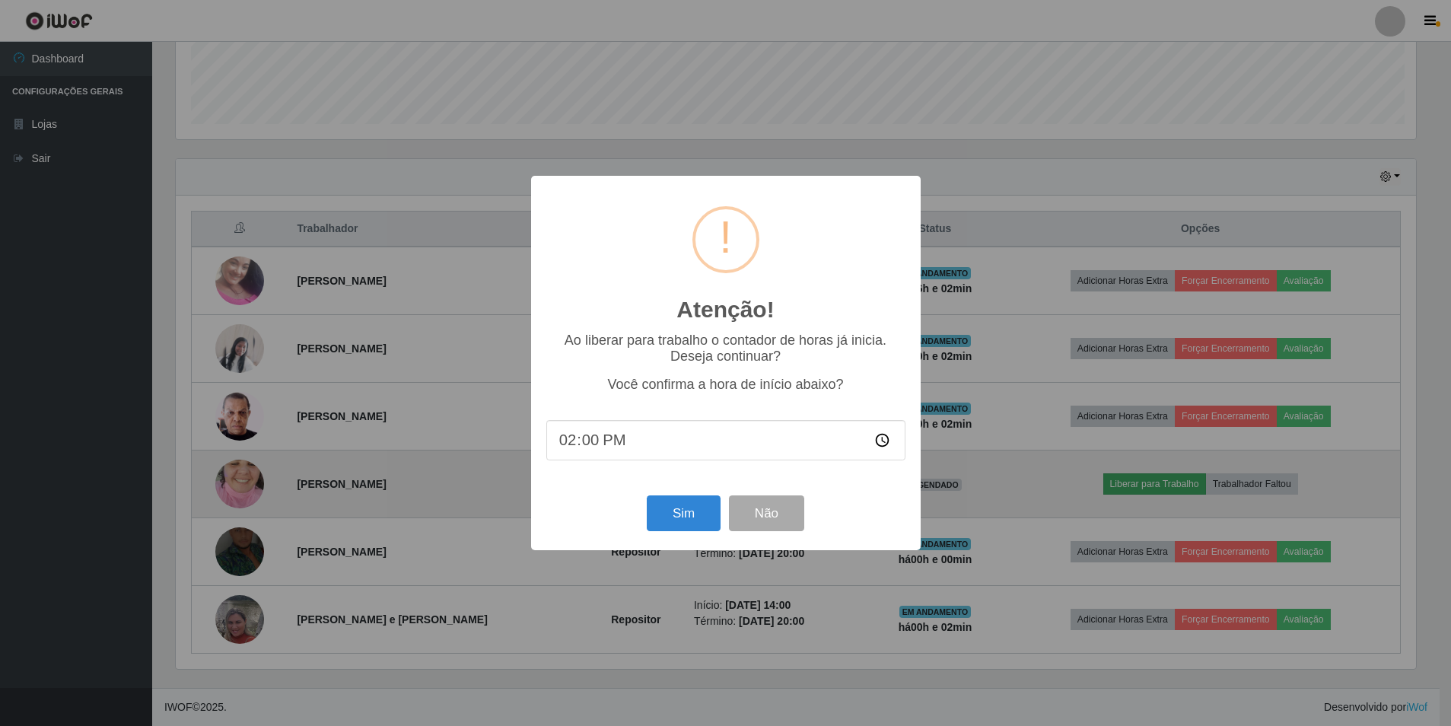
scroll to position [316, 1244]
type input "14:02"
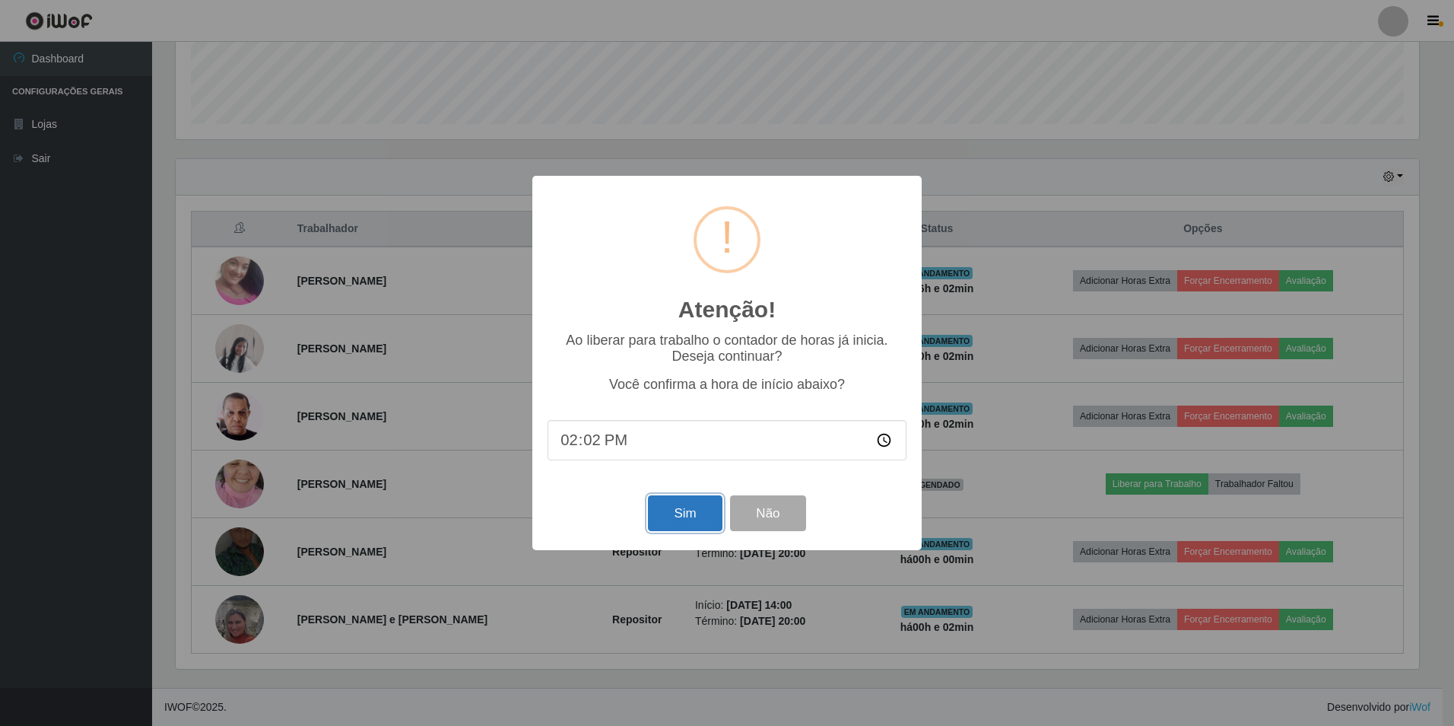
click at [710, 499] on button "Sim" at bounding box center [685, 513] width 74 height 36
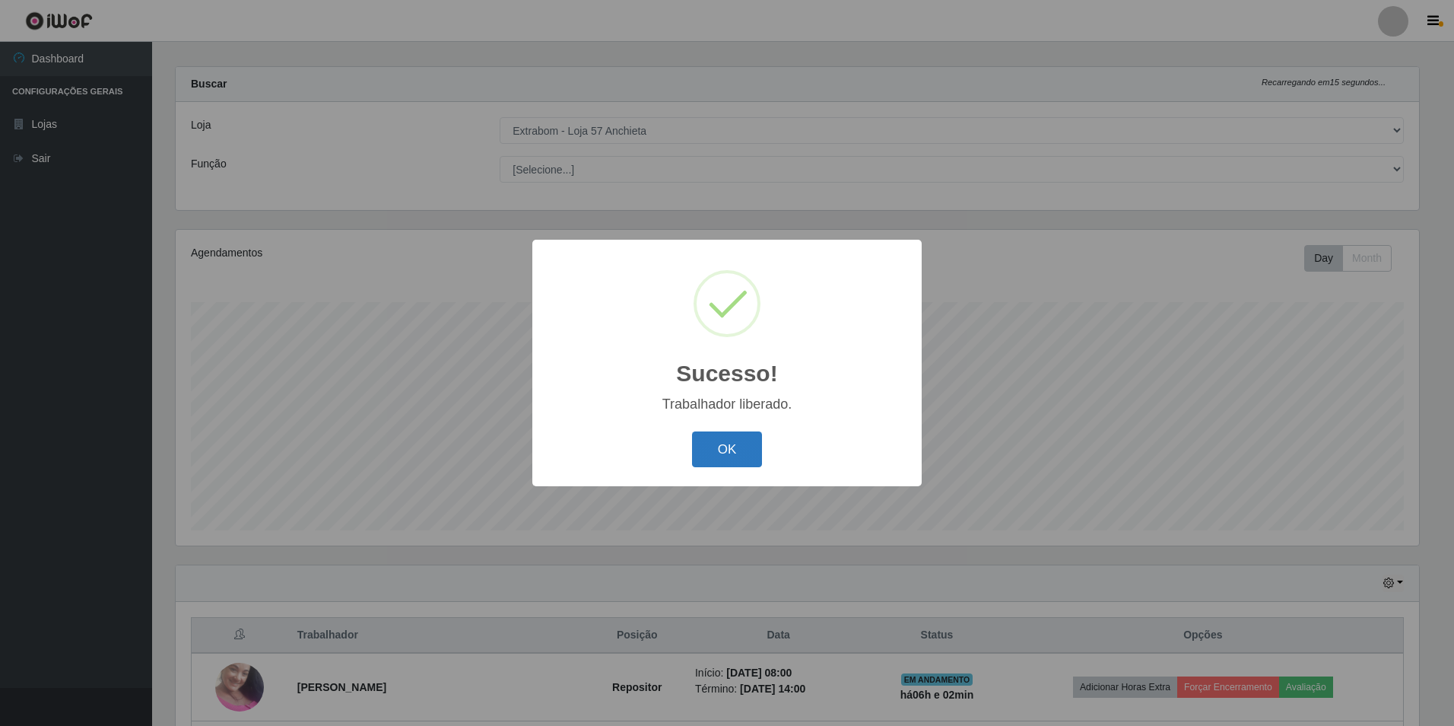
click at [735, 459] on button "OK" at bounding box center [727, 449] width 71 height 36
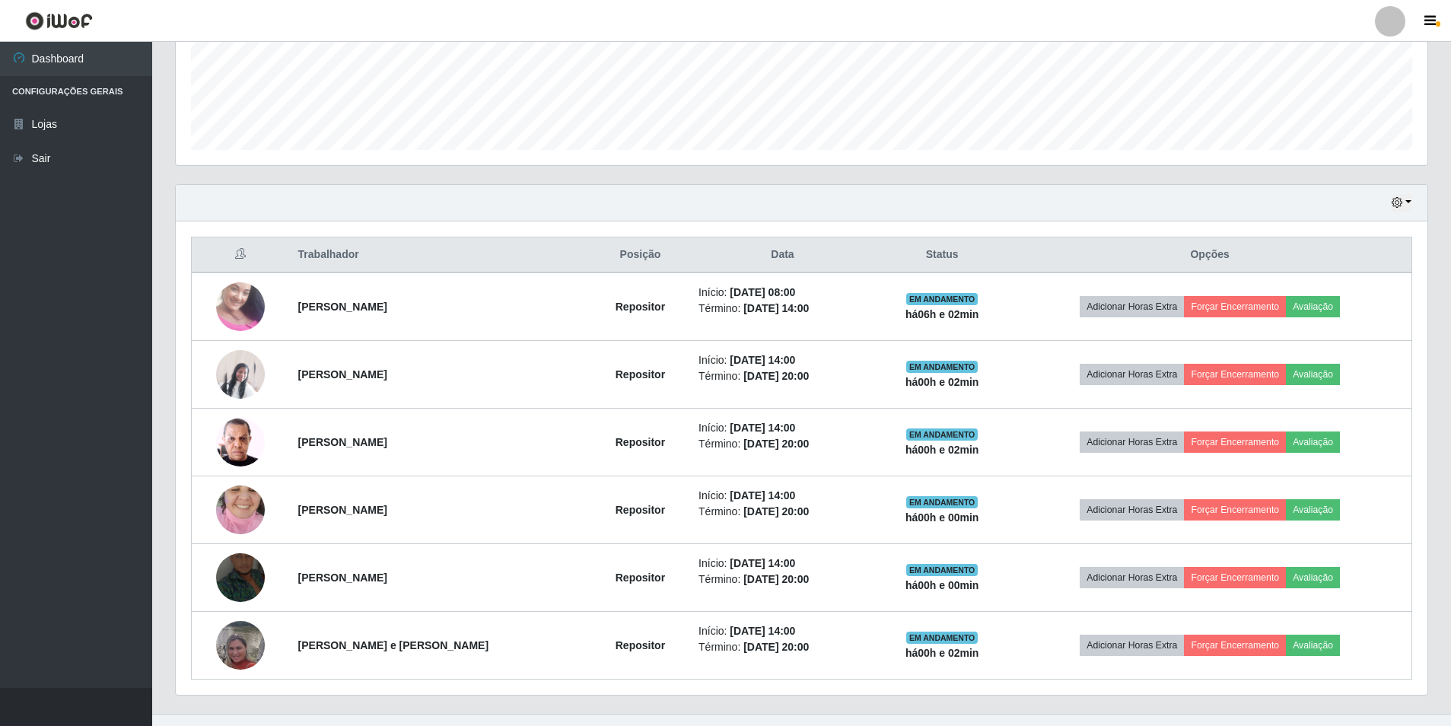
scroll to position [420, 0]
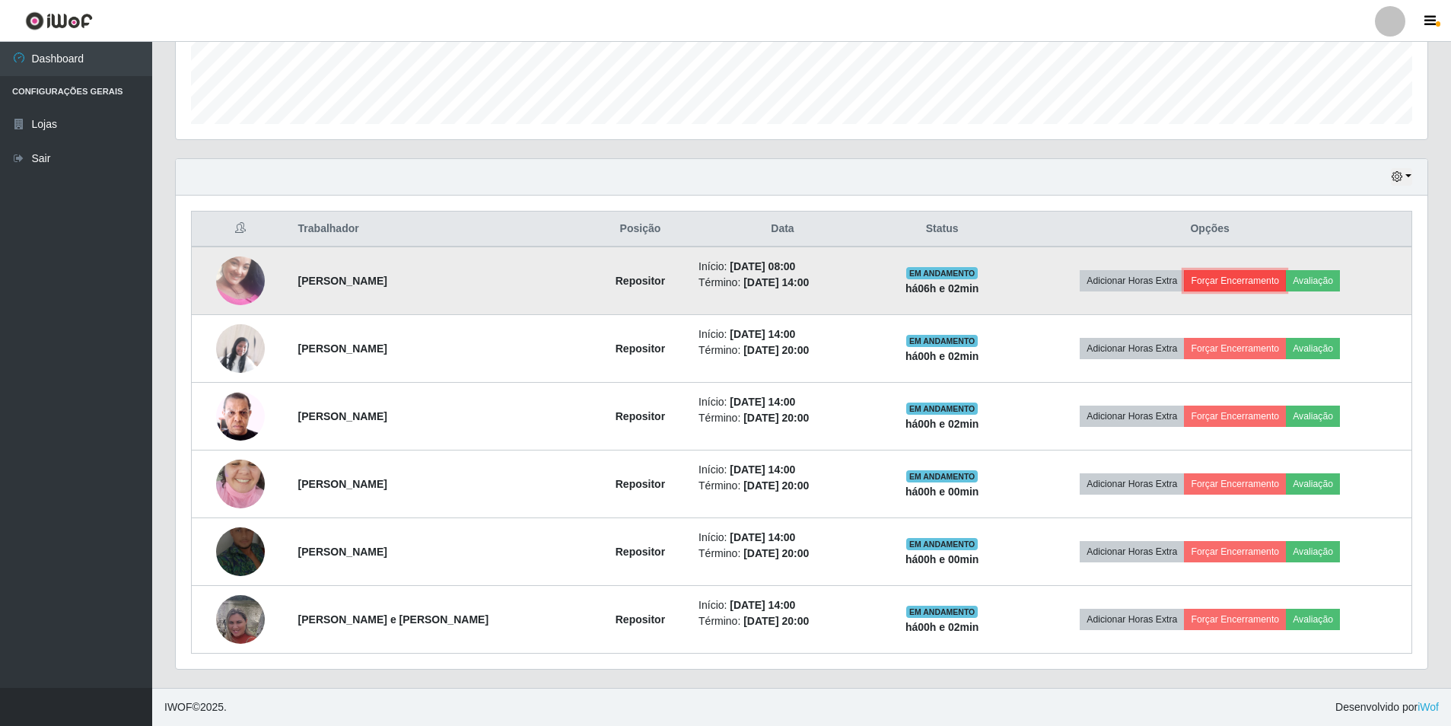
click at [1238, 272] on button "Forçar Encerramento" at bounding box center [1235, 280] width 102 height 21
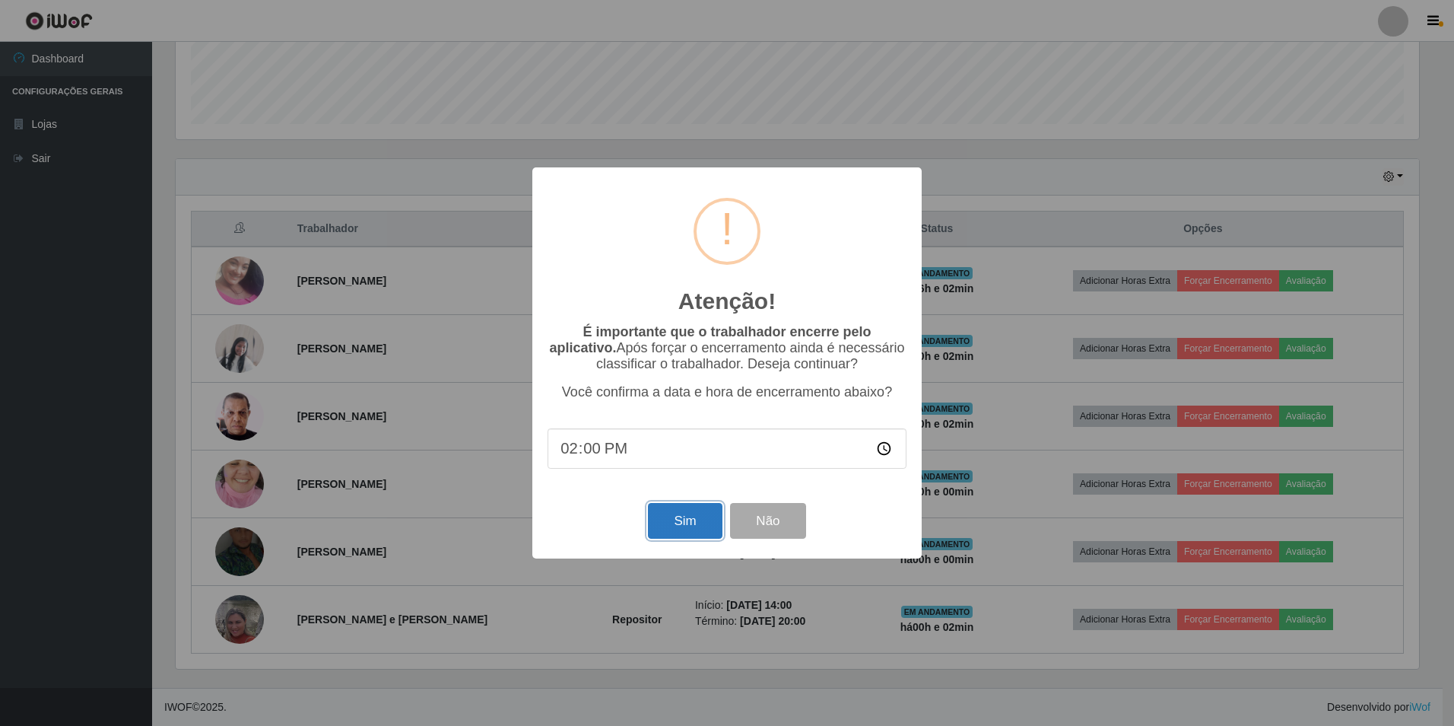
click at [691, 520] on button "Sim" at bounding box center [685, 521] width 74 height 36
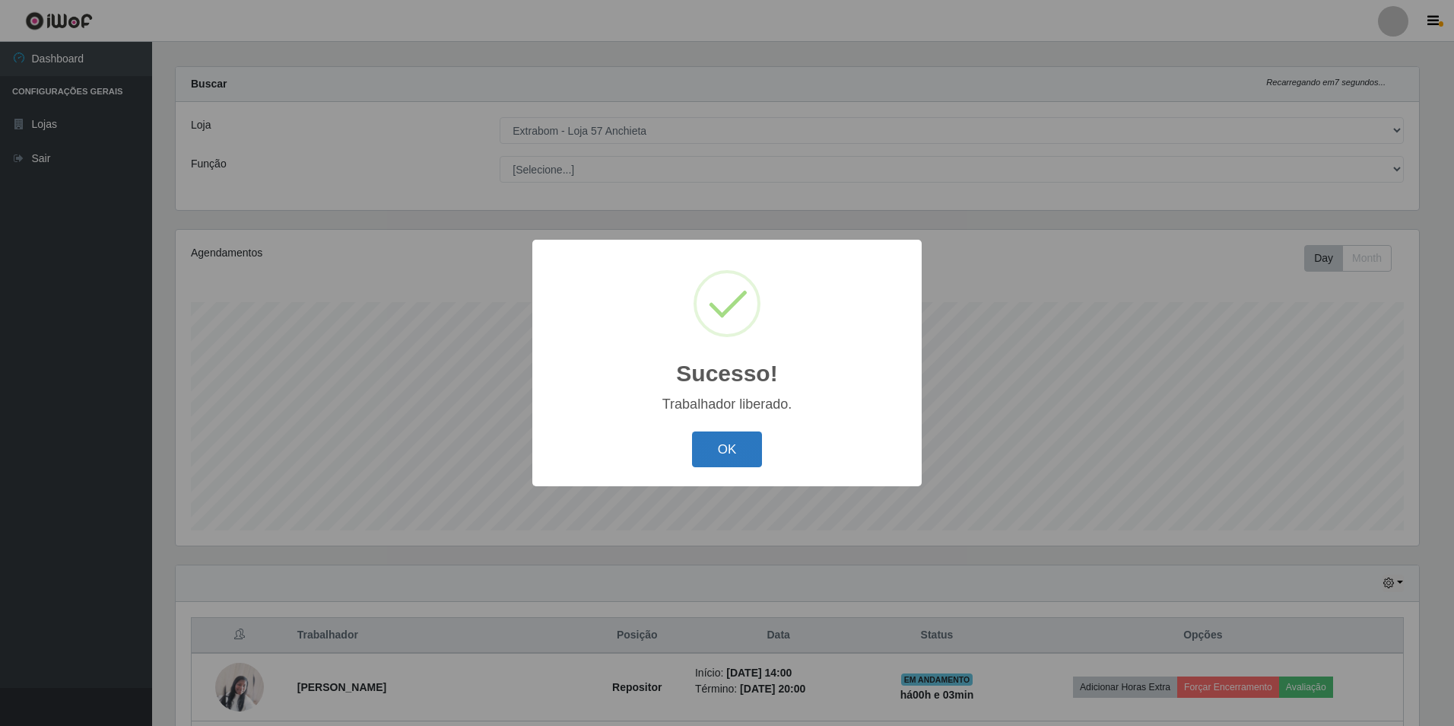
click at [717, 434] on button "OK" at bounding box center [727, 449] width 71 height 36
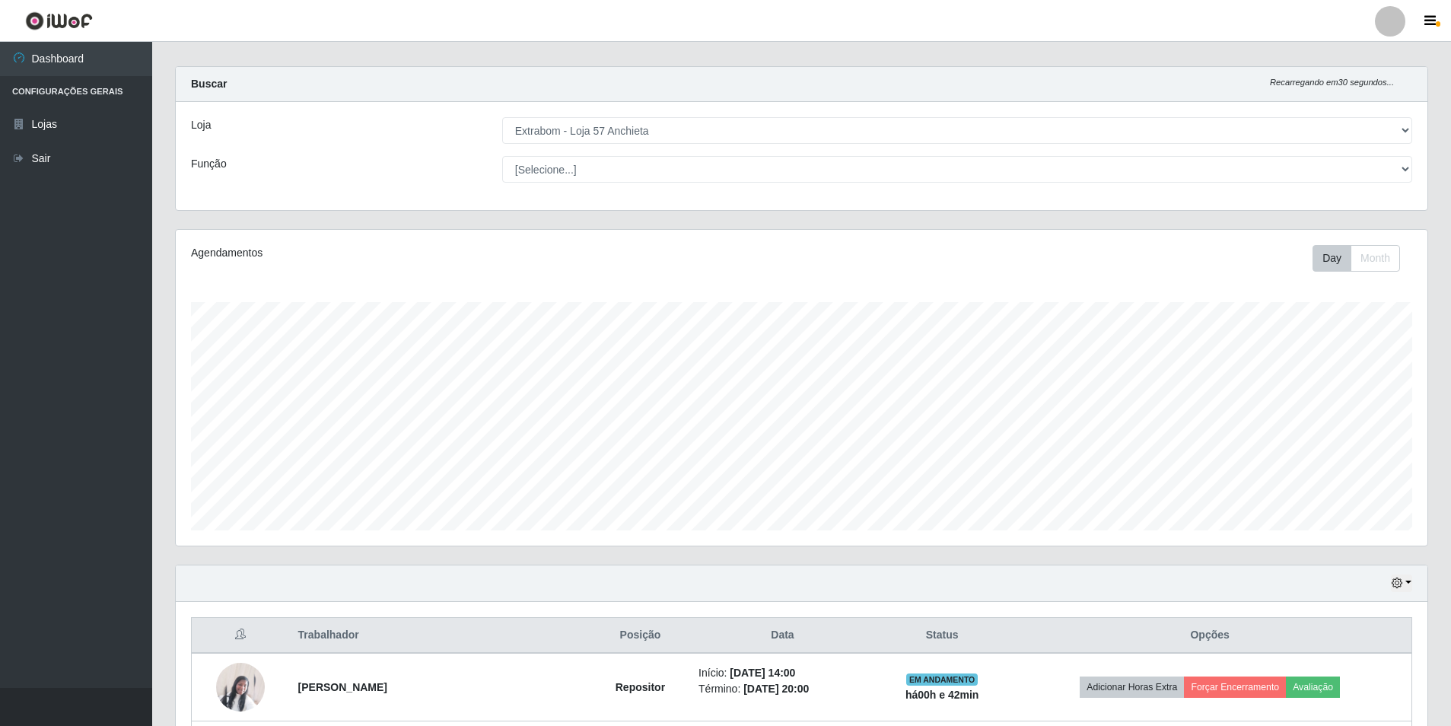
scroll to position [352, 0]
